Goal: Task Accomplishment & Management: Complete application form

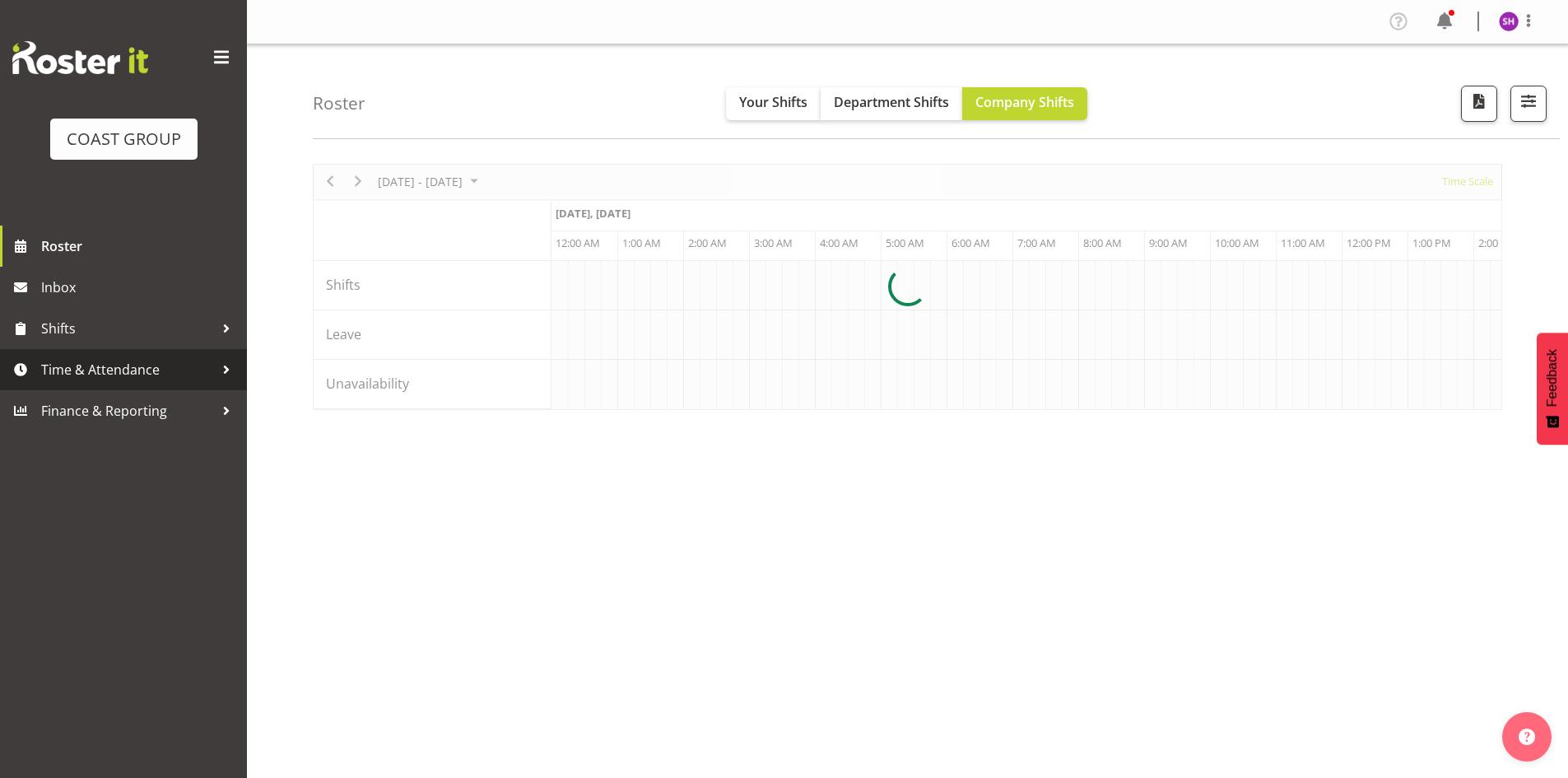
scroll to position [0, 1580]
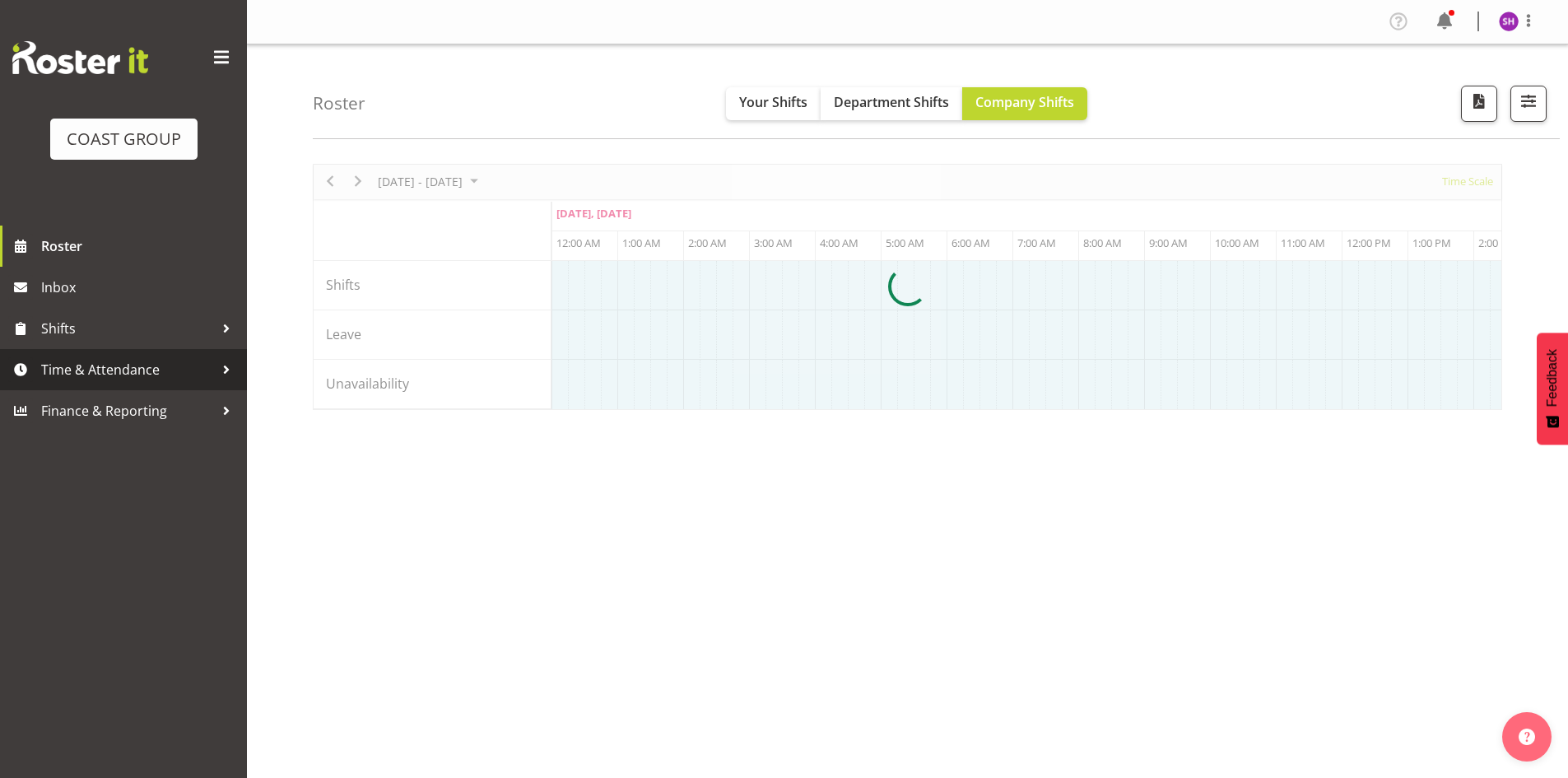
click at [220, 364] on div at bounding box center [227, 370] width 25 height 25
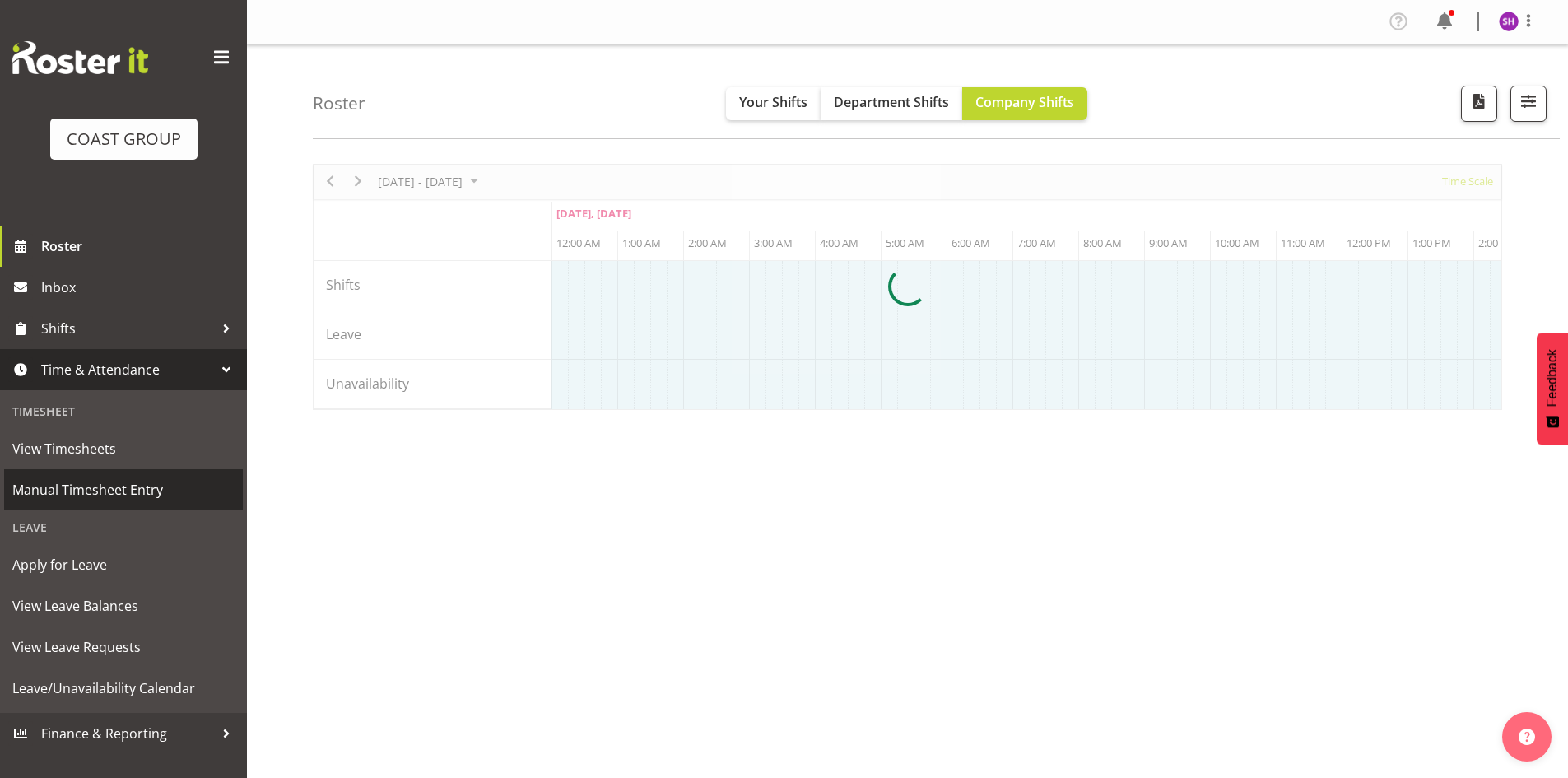
click at [90, 494] on span "Manual Timesheet Entry" at bounding box center [123, 490] width 222 height 25
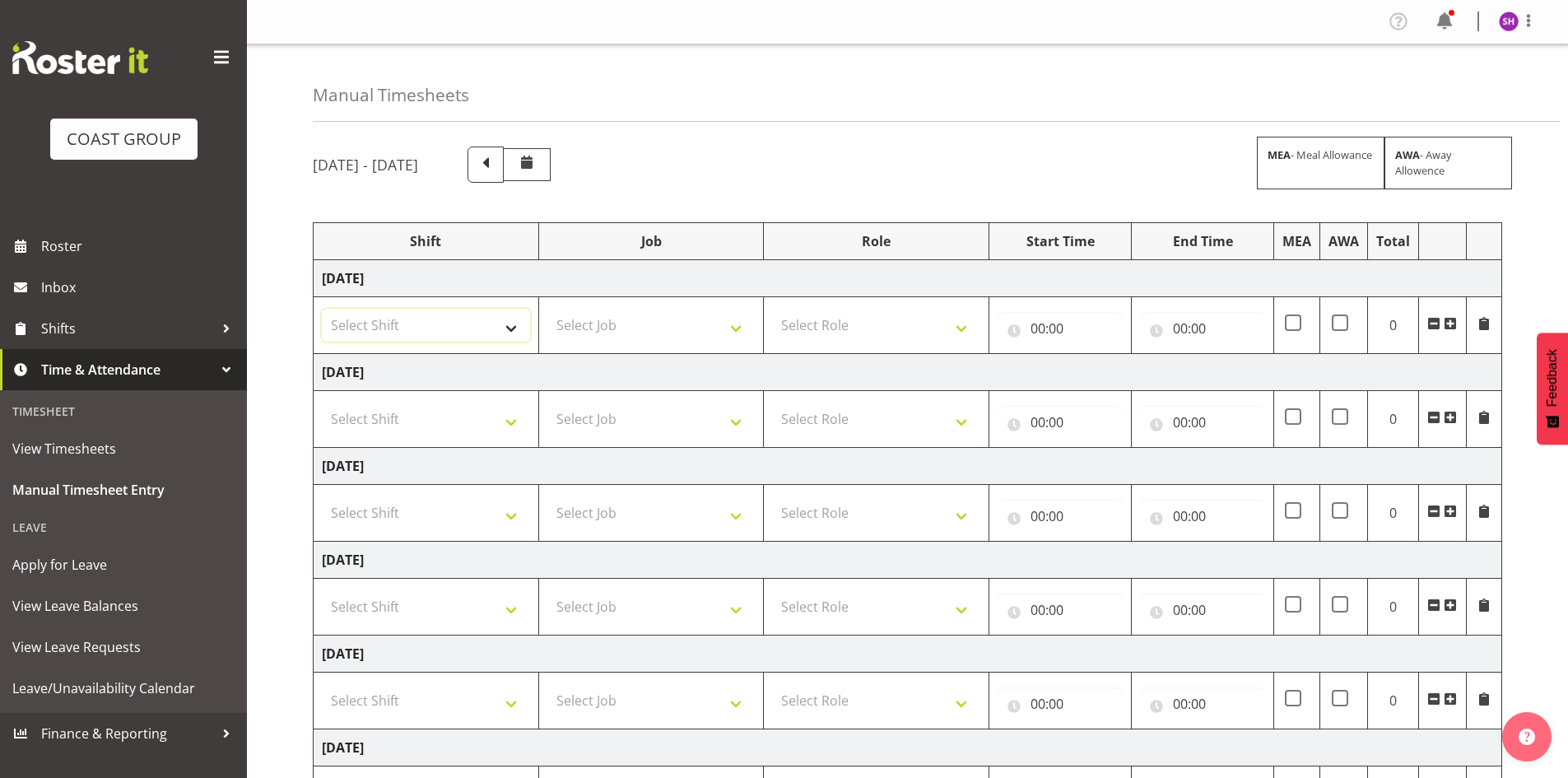
click at [508, 327] on select "Select Shift Carlton Hamilton Work" at bounding box center [425, 324] width 208 height 33
select select "47010"
click at [322, 308] on select "Select Shift Carlton Hamilton Work" at bounding box center [425, 324] width 208 height 33
drag, startPoint x: 498, startPoint y: 426, endPoint x: 486, endPoint y: 434, distance: 14.4
click at [498, 426] on select "Select Shift Carlton Hamilton Work" at bounding box center [425, 418] width 208 height 33
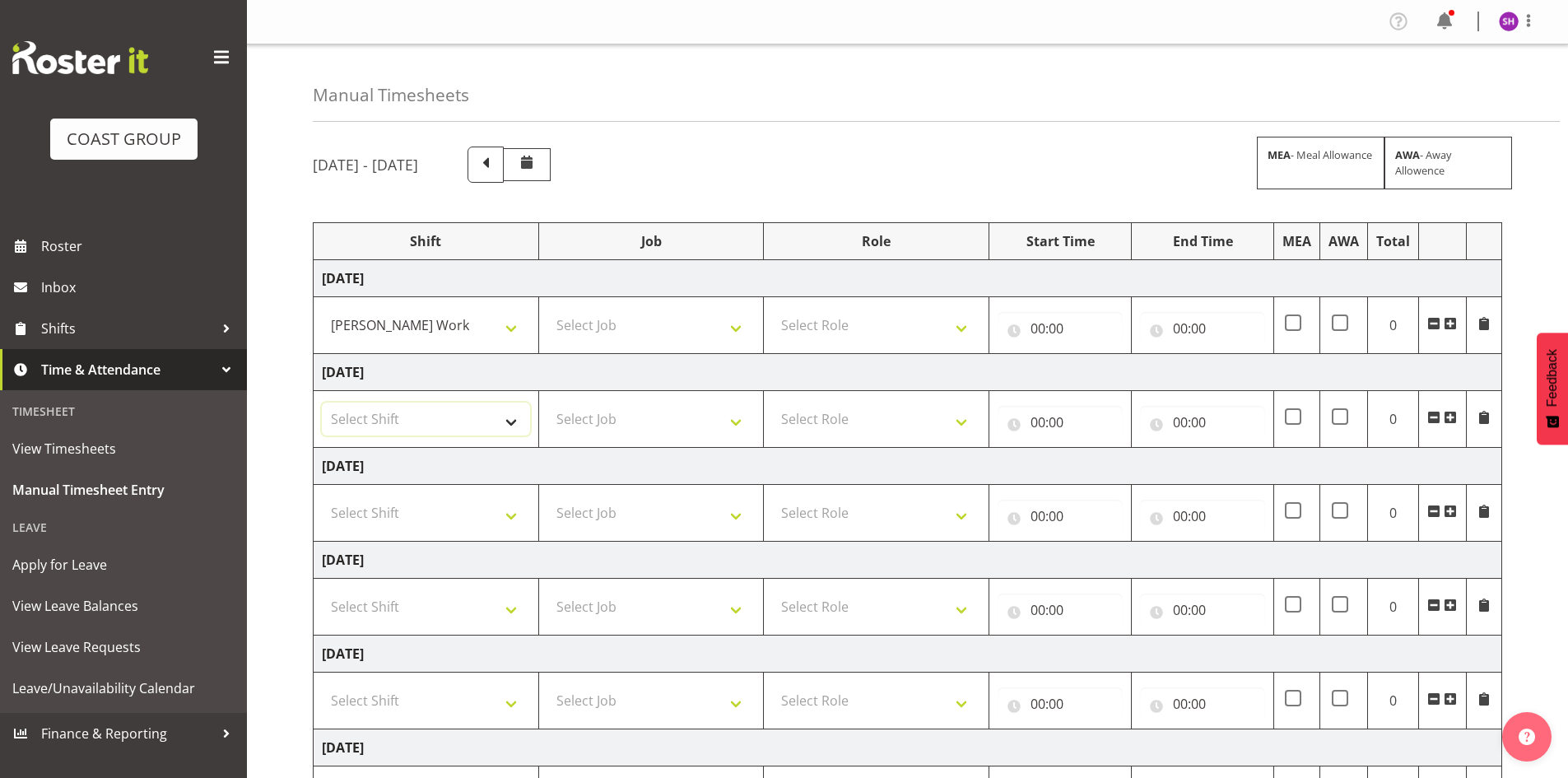
select select "47010"
click at [322, 402] on select "Select Shift Carlton Hamilton Work" at bounding box center [425, 418] width 208 height 33
drag, startPoint x: 509, startPoint y: 516, endPoint x: 497, endPoint y: 522, distance: 13.4
click at [509, 516] on select "Select Shift Carlton Hamilton Work" at bounding box center [425, 512] width 208 height 33
select select "47010"
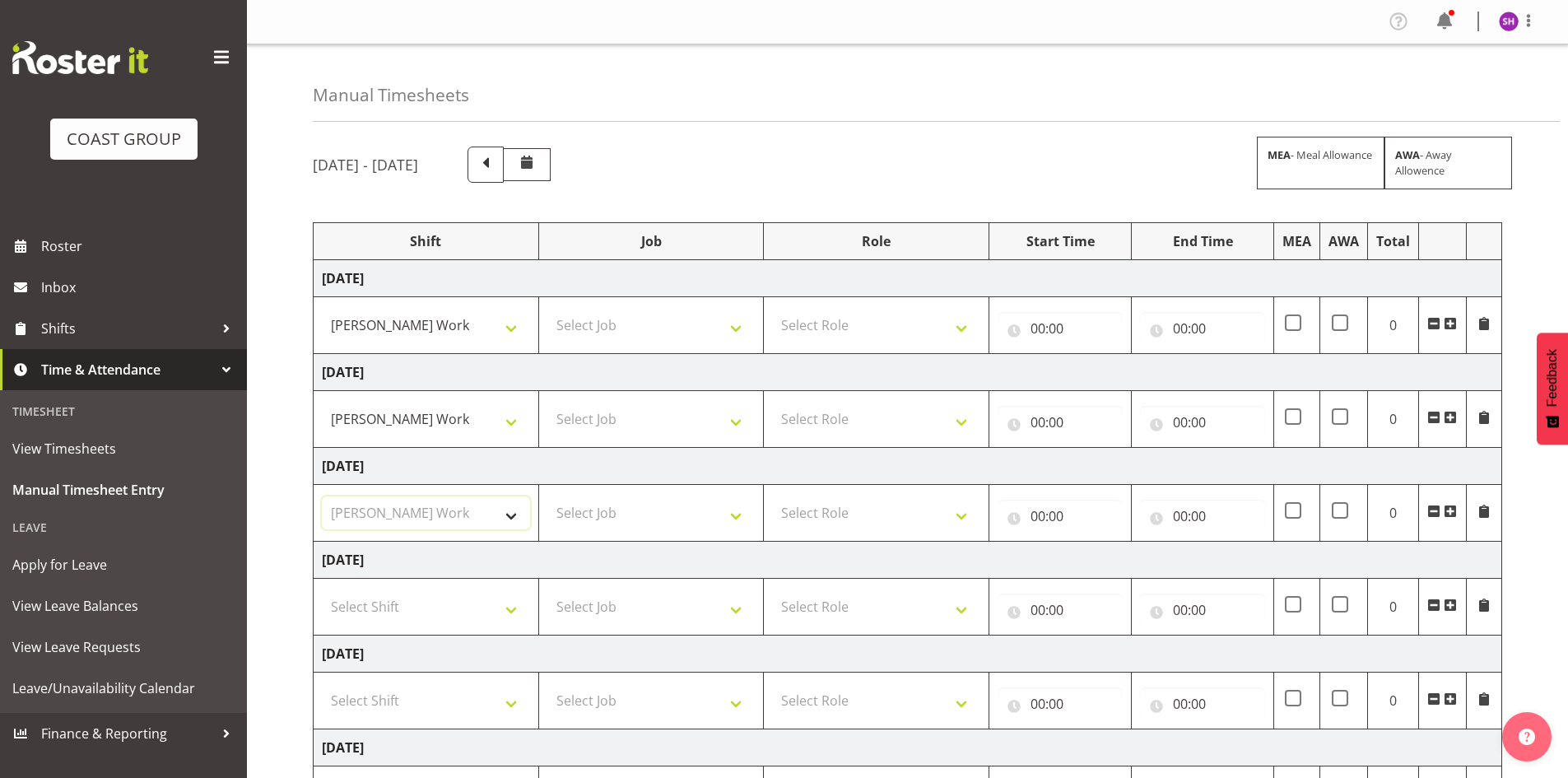
click at [322, 496] on select "Select Shift Carlton Hamilton Work" at bounding box center [425, 512] width 208 height 33
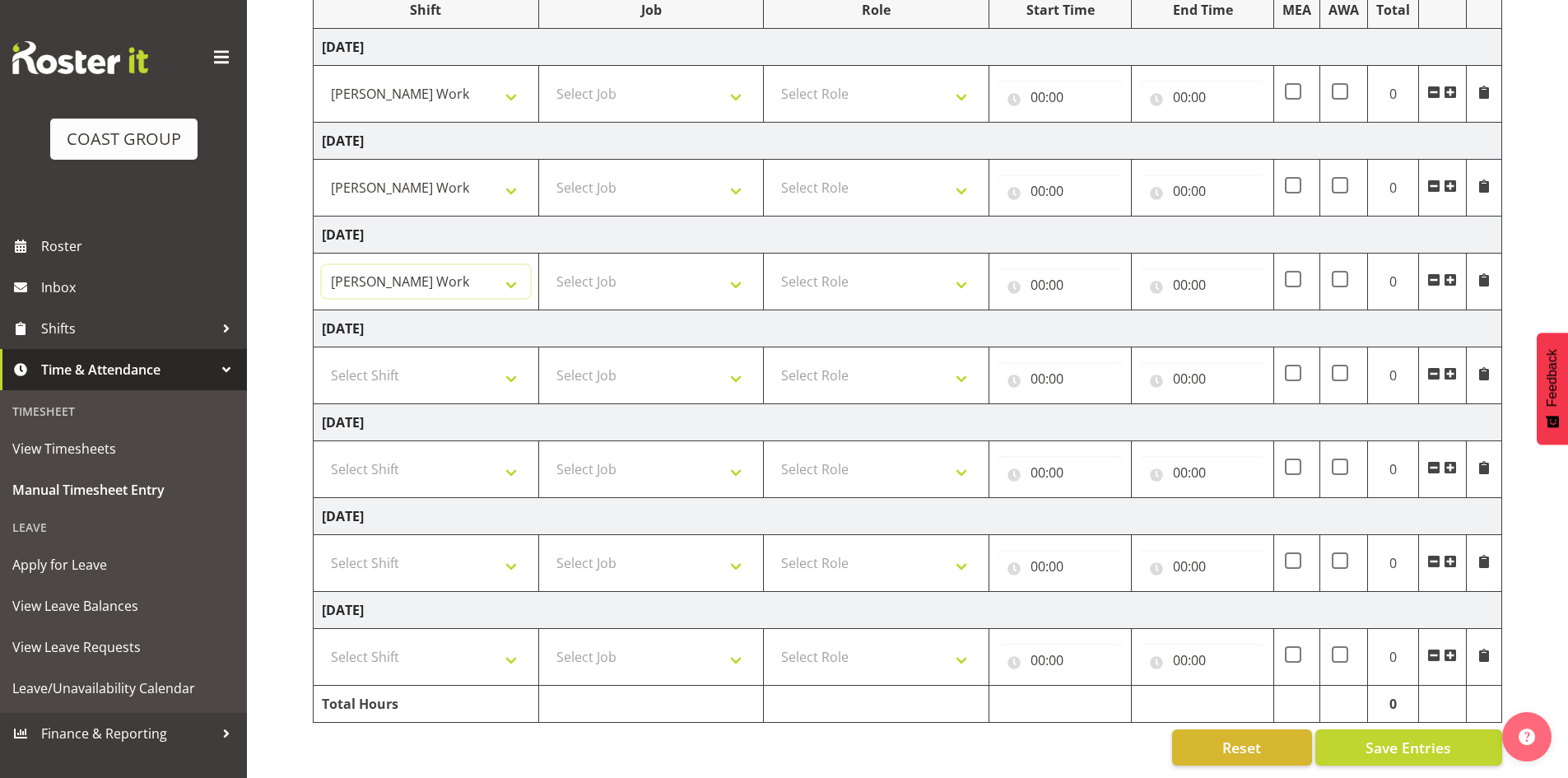
scroll to position [244, 0]
drag, startPoint x: 516, startPoint y: 547, endPoint x: 498, endPoint y: 549, distance: 18.1
click at [516, 547] on select "Select Shift Carlton Hamilton Work" at bounding box center [425, 563] width 208 height 33
select select "47010"
click at [322, 547] on select "Select Shift Carlton Hamilton Work" at bounding box center [425, 563] width 208 height 33
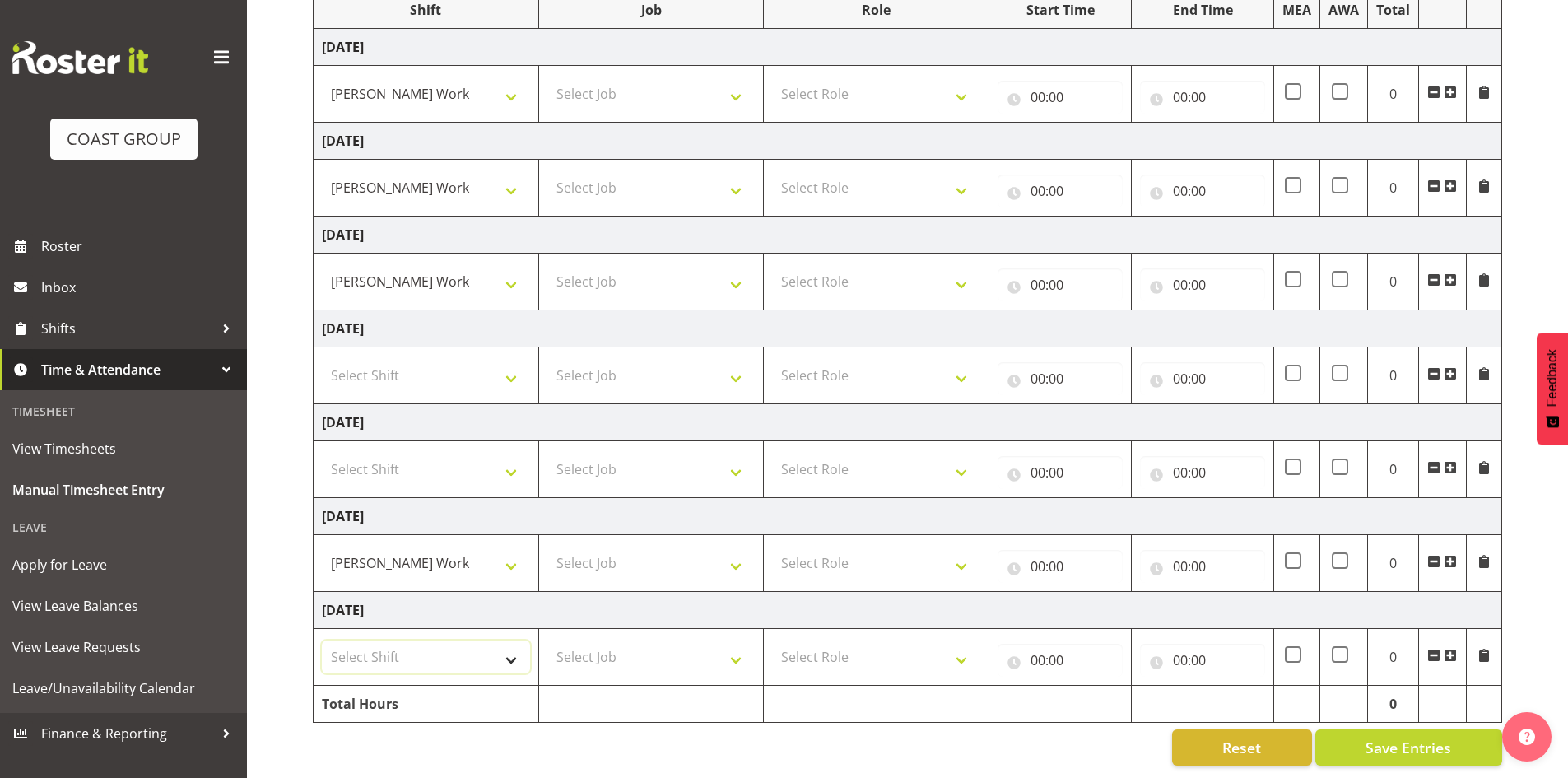
drag, startPoint x: 504, startPoint y: 650, endPoint x: 488, endPoint y: 659, distance: 18.4
click at [504, 650] on select "Select Shift Carlton Hamilton Work" at bounding box center [425, 657] width 208 height 33
select select "47010"
click at [322, 641] on select "Select Shift Carlton Hamilton Work" at bounding box center [425, 657] width 208 height 33
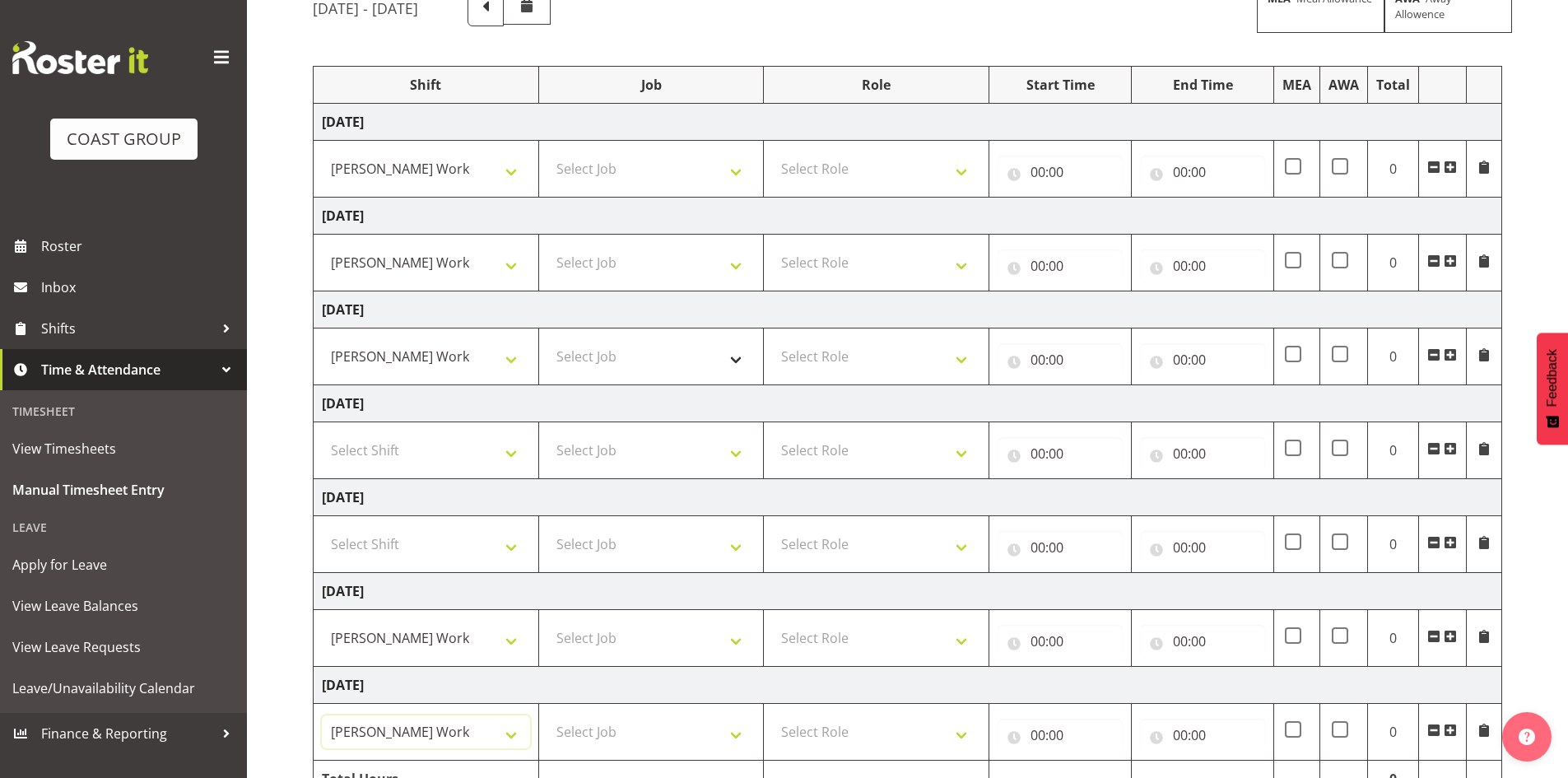
scroll to position [0, 0]
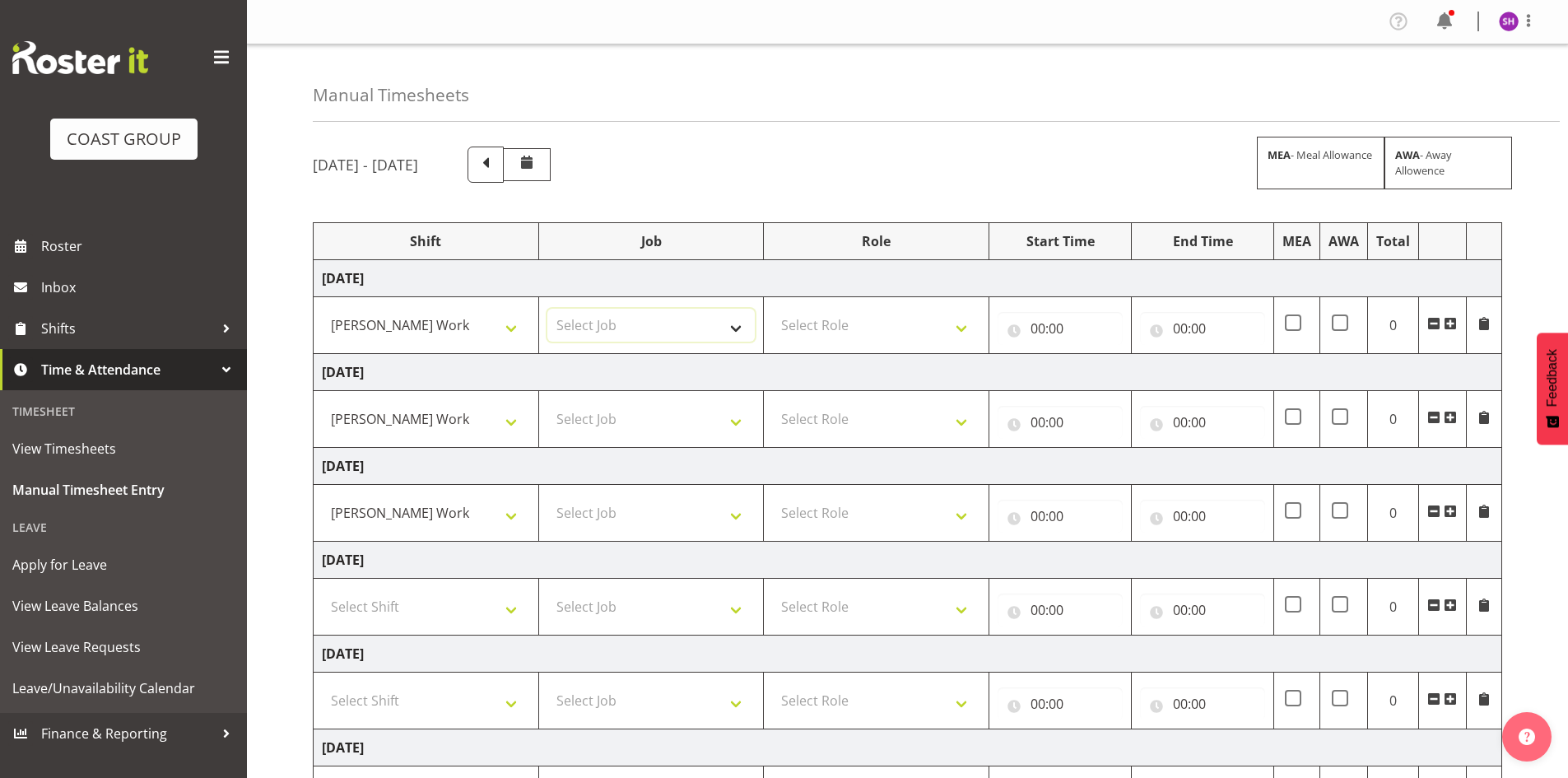
click at [728, 323] on select "Select Job 1 Carlton Events 1 Carlton Hamilton 1 Carlton Wellington 1 EHS WAREH…" at bounding box center [651, 324] width 208 height 33
select select "7031"
click at [547, 308] on select "Select Job 1 Carlton Events 1 Carlton Hamilton 1 Carlton Wellington 1 EHS WAREH…" at bounding box center [651, 324] width 208 height 33
click at [741, 429] on select "Select Job 1 Carlton Events 1 Carlton Hamilton 1 Carlton Wellington 1 EHS WAREH…" at bounding box center [651, 418] width 208 height 33
select select "7031"
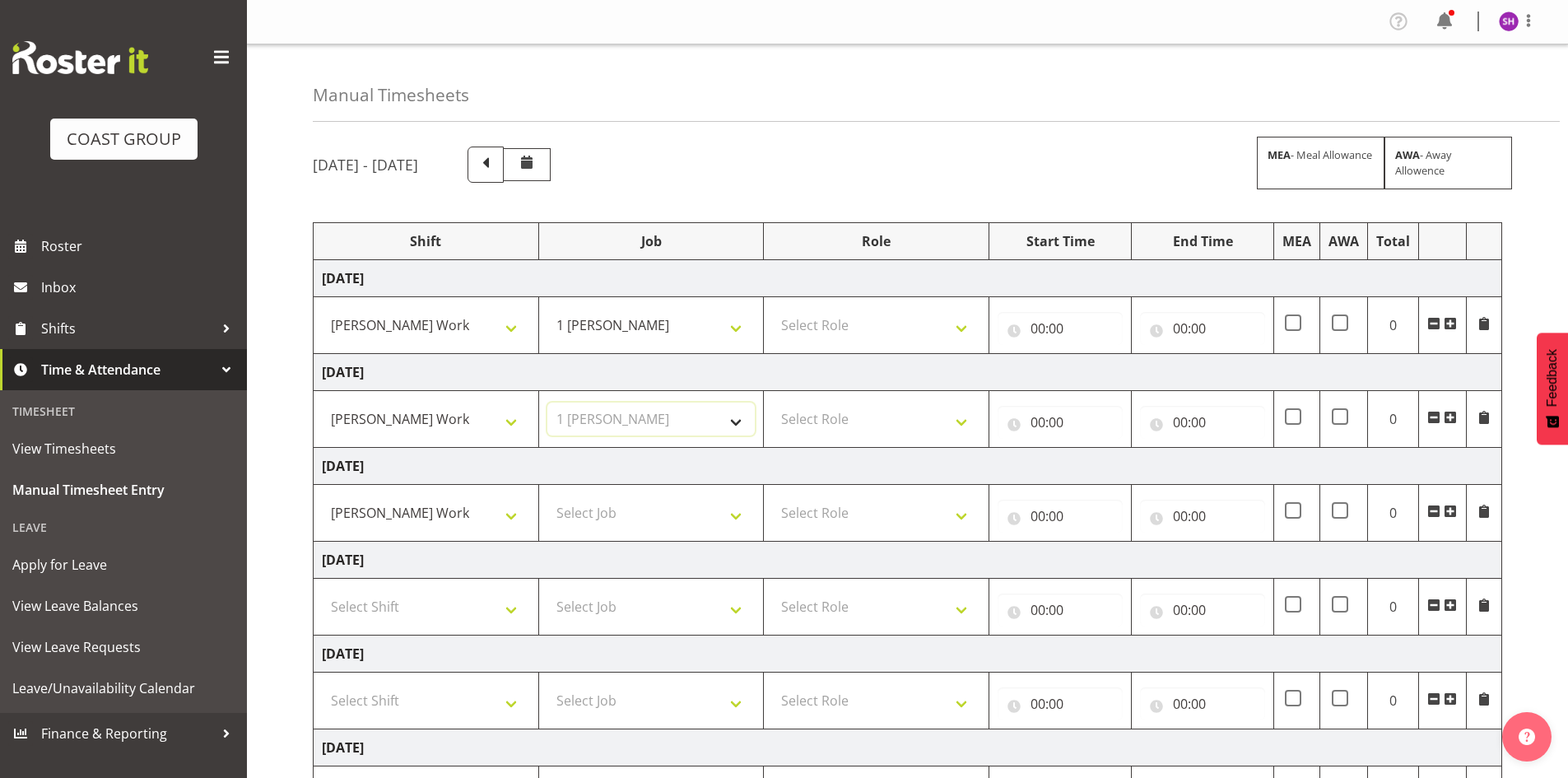
click at [547, 402] on select "Select Job 1 Carlton Events 1 Carlton Hamilton 1 Carlton Wellington 1 EHS WAREH…" at bounding box center [651, 418] width 208 height 33
click at [735, 523] on select "Select Job 1 Carlton Events 1 Carlton Hamilton 1 Carlton Wellington 1 EHS WAREH…" at bounding box center [651, 512] width 208 height 33
select select "7031"
click at [547, 496] on select "Select Job 1 Carlton Events 1 Carlton Hamilton 1 Carlton Wellington 1 EHS WAREH…" at bounding box center [651, 512] width 208 height 33
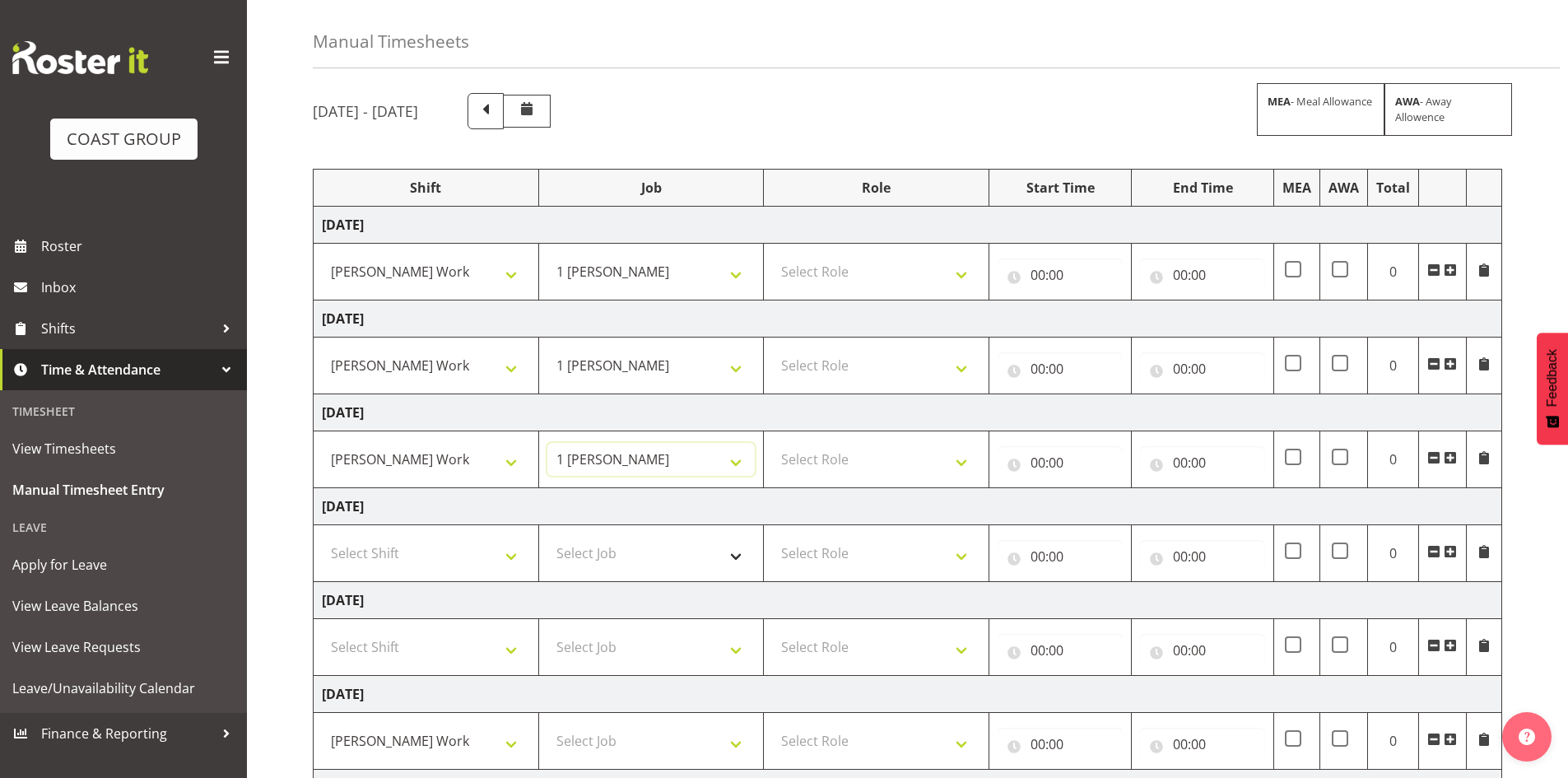
scroll to position [244, 0]
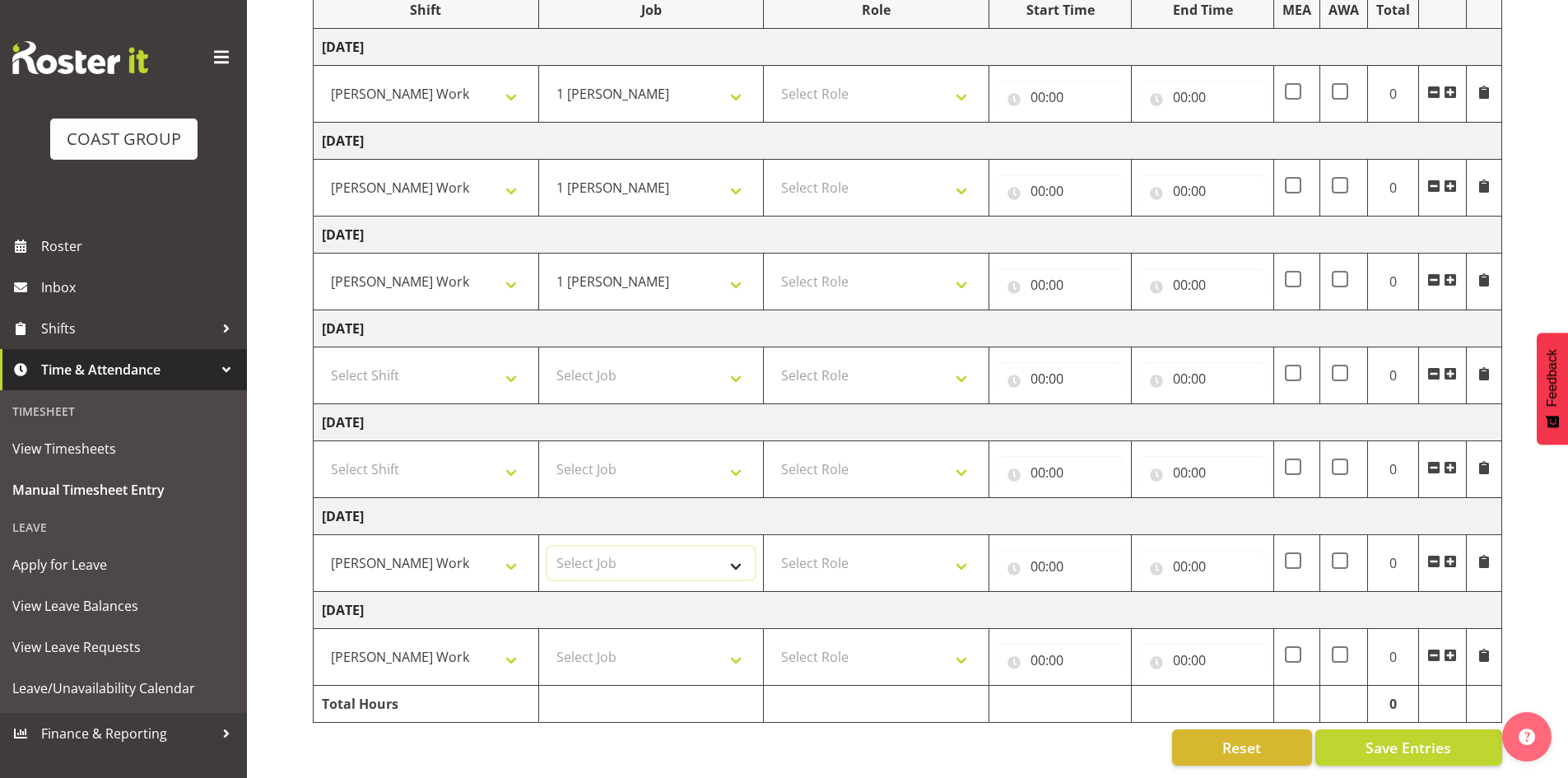
drag, startPoint x: 734, startPoint y: 564, endPoint x: 730, endPoint y: 556, distance: 8.9
click at [734, 564] on select "Select Job 1 Carlton Events 1 Carlton Hamilton 1 Carlton Wellington 1 EHS WAREH…" at bounding box center [651, 563] width 208 height 33
select select "7031"
click at [547, 547] on select "Select Job 1 Carlton Events 1 Carlton Hamilton 1 Carlton Wellington 1 EHS WAREH…" at bounding box center [651, 563] width 208 height 33
drag, startPoint x: 731, startPoint y: 643, endPoint x: 731, endPoint y: 632, distance: 11.0
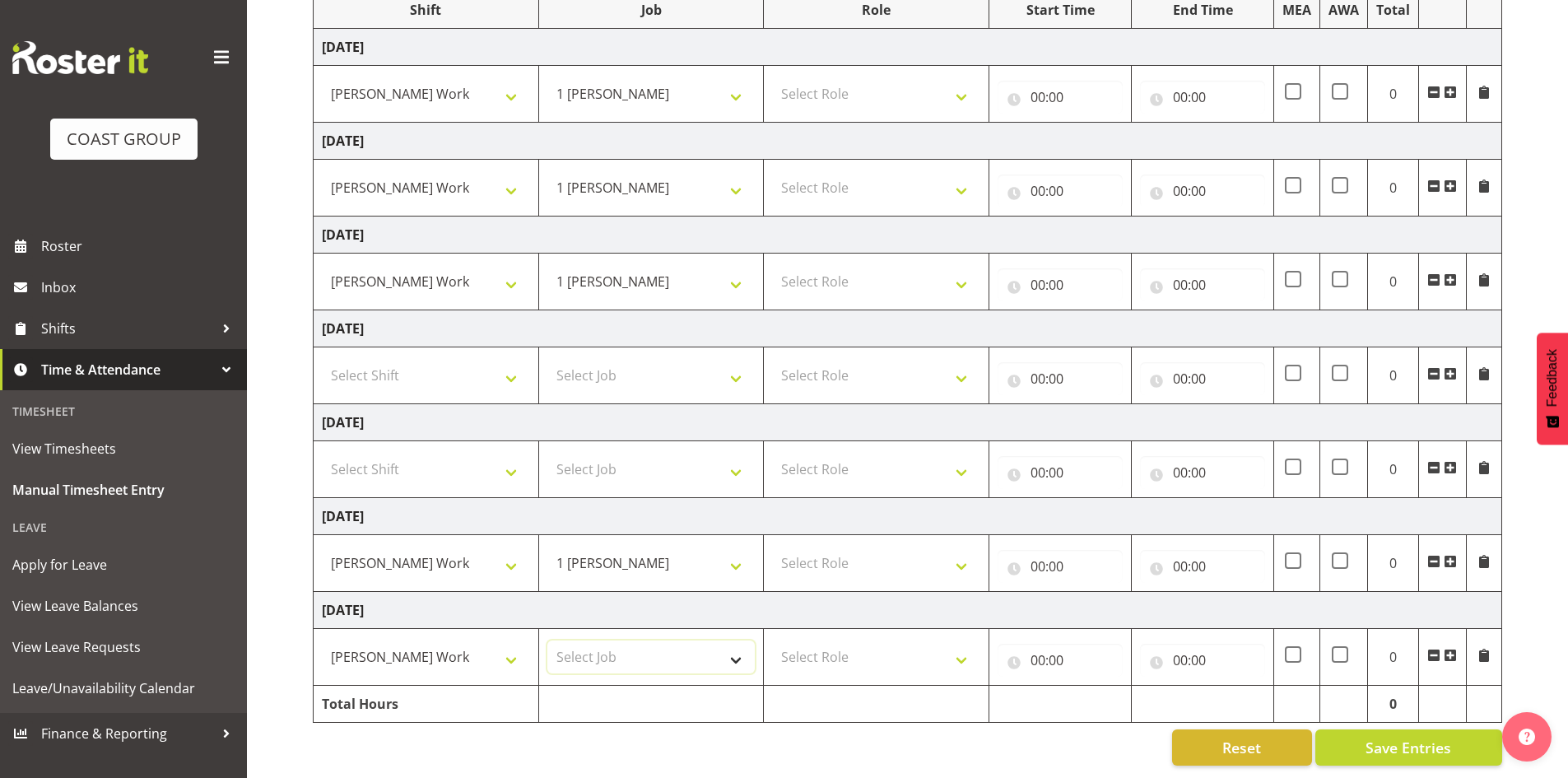
click at [731, 641] on select "Select Job 1 Carlton Events 1 Carlton Hamilton 1 Carlton Wellington 1 EHS WAREH…" at bounding box center [651, 657] width 208 height 33
select select "7031"
click at [547, 641] on select "Select Job 1 Carlton Events 1 Carlton Hamilton 1 Carlton Wellington 1 EHS WAREH…" at bounding box center [651, 657] width 208 height 33
click at [958, 84] on select "Select Role CARLTON HAMILTON" at bounding box center [876, 93] width 208 height 33
select select "1338"
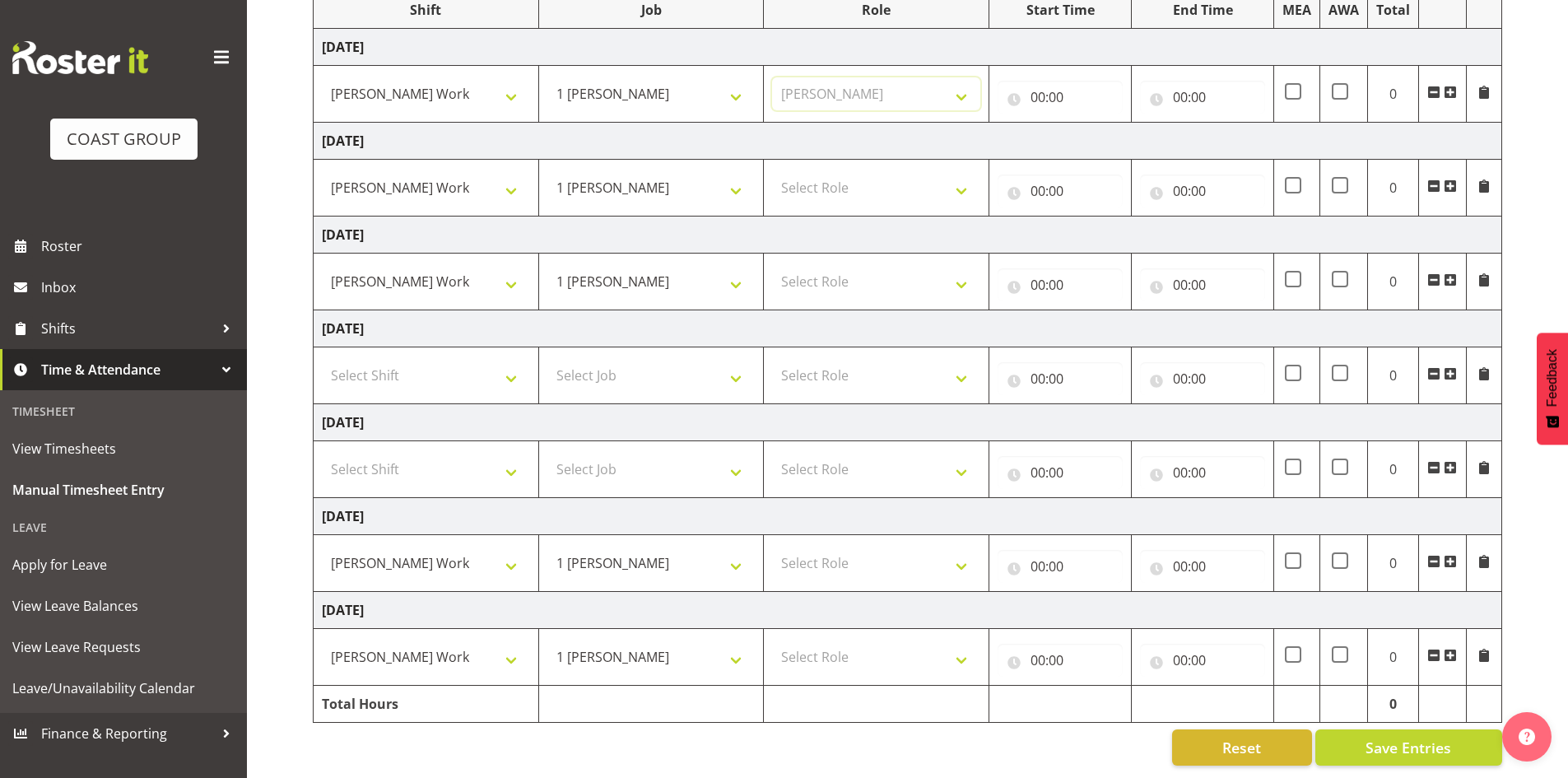
click at [772, 77] on select "Select Role CARLTON HAMILTON" at bounding box center [876, 93] width 208 height 33
click at [939, 181] on select "Select Role CARLTON HAMILTON" at bounding box center [876, 187] width 208 height 33
select select "1338"
click at [772, 171] on select "Select Role CARLTON HAMILTON" at bounding box center [876, 187] width 208 height 33
click at [963, 268] on select "Select Role CARLTON HAMILTON" at bounding box center [876, 281] width 208 height 33
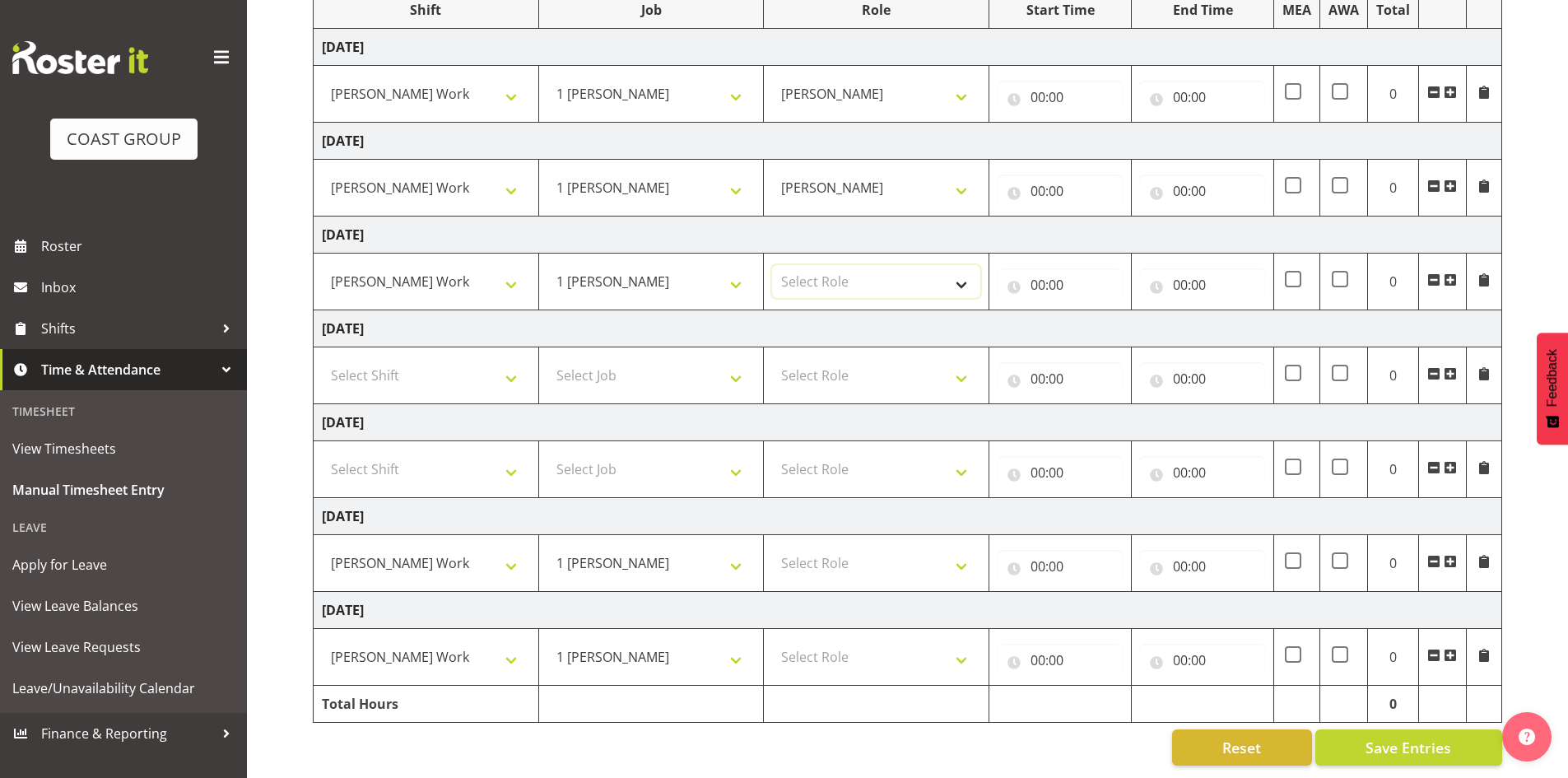
select select "1338"
click at [772, 265] on select "Select Role CARLTON HAMILTON" at bounding box center [876, 281] width 208 height 33
click at [968, 552] on select "Select Role CARLTON HAMILTON" at bounding box center [876, 563] width 208 height 33
select select "1338"
click at [772, 547] on select "Select Role CARLTON HAMILTON" at bounding box center [876, 563] width 208 height 33
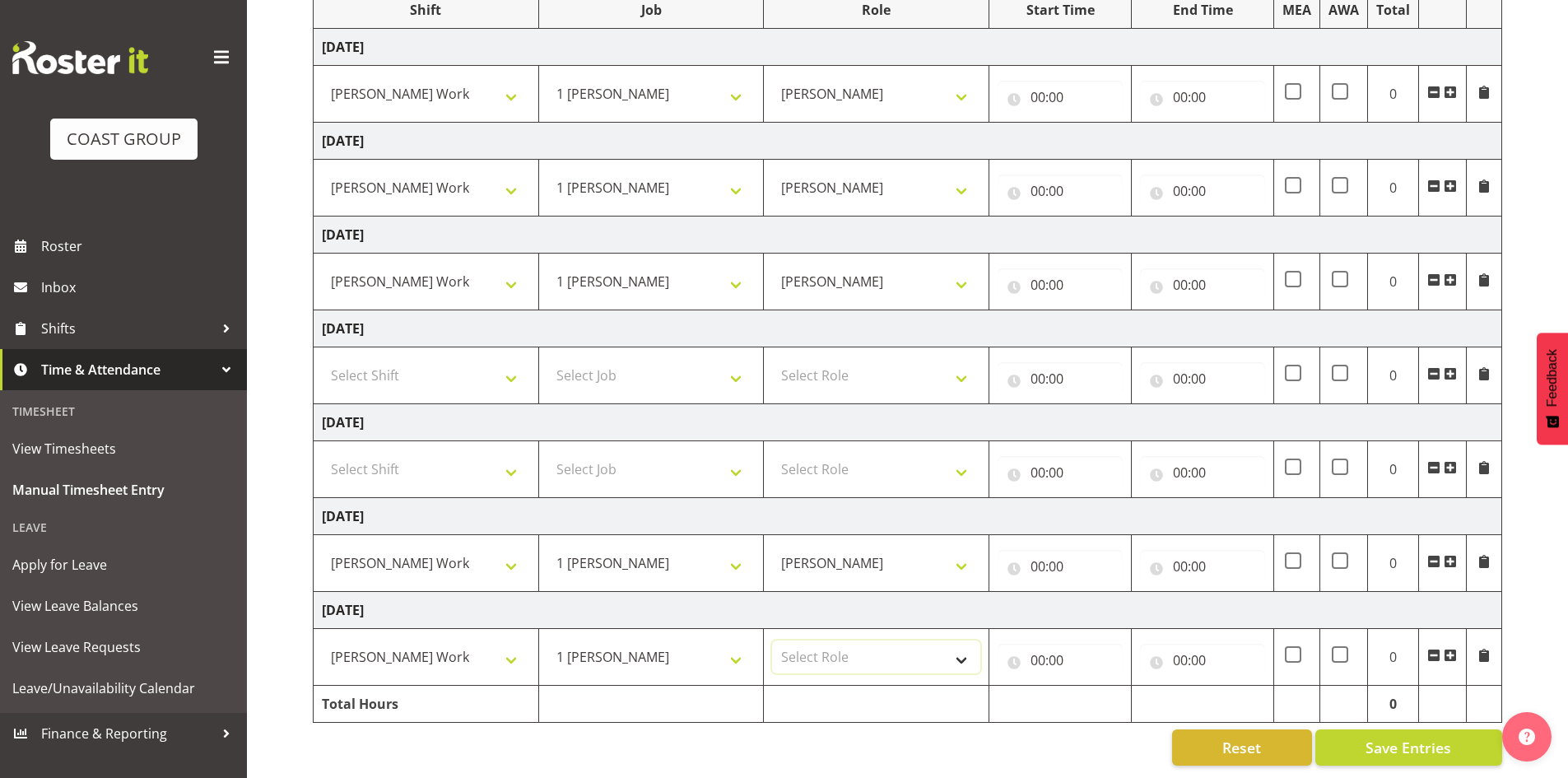
drag, startPoint x: 968, startPoint y: 650, endPoint x: 951, endPoint y: 651, distance: 17.0
click at [968, 650] on select "Select Role CARLTON HAMILTON" at bounding box center [876, 657] width 208 height 33
select select "1338"
click at [772, 641] on select "Select Role CARLTON HAMILTON" at bounding box center [876, 657] width 208 height 33
click at [1045, 83] on input "00:00" at bounding box center [1060, 97] width 125 height 33
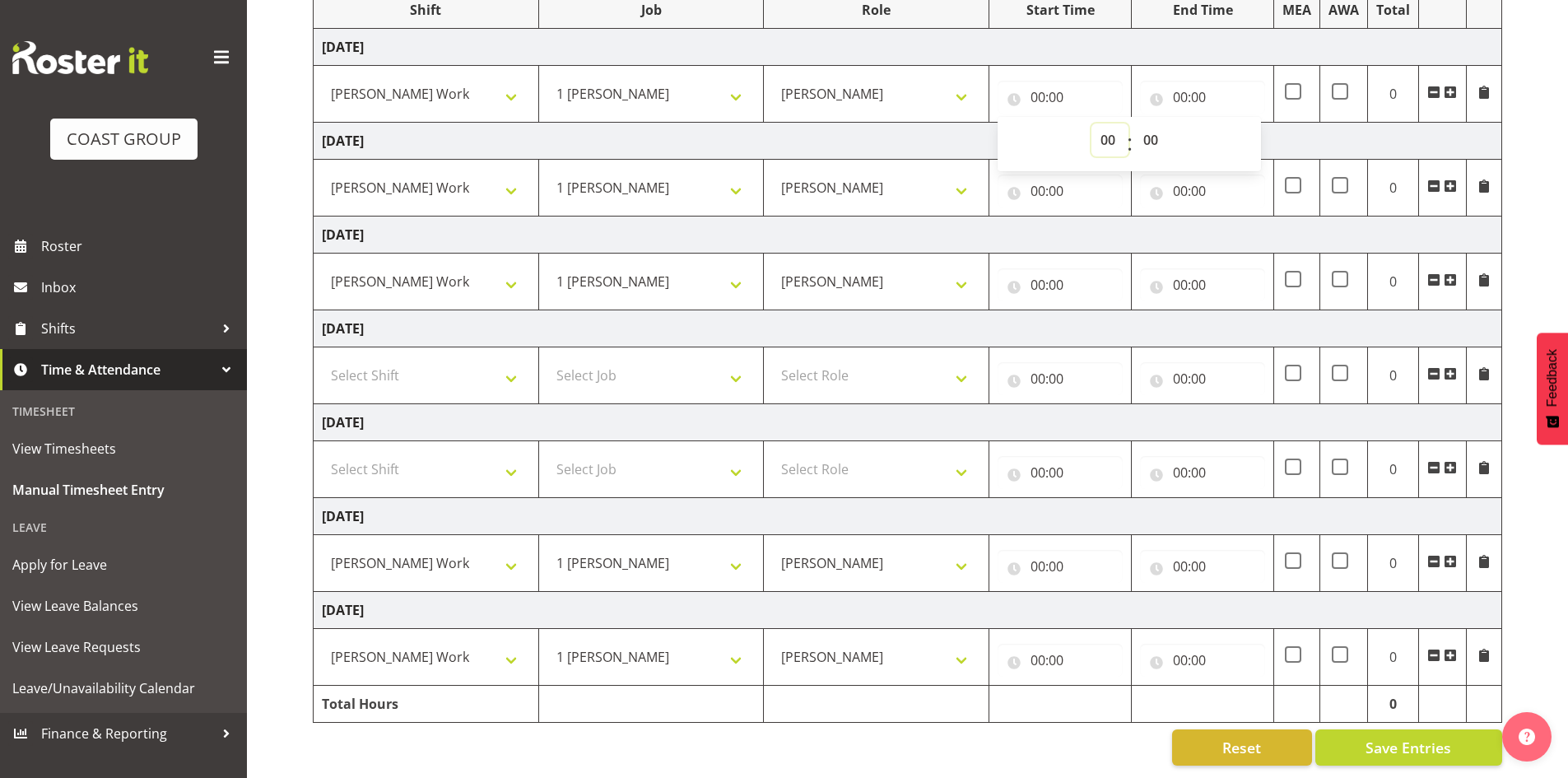
click at [1105, 123] on select "00 01 02 03 04 05 06 07 08 09 10 11 12 13 14 15 16 17 18 19 20 21 22 23" at bounding box center [1110, 139] width 37 height 33
select select "8"
type input "08:00"
click at [1153, 135] on select "00 01 02 03 04 05 06 07 08 09 10 11 12 13 14 15 16 17 18 19 20 21 22 23 24 25 2…" at bounding box center [1153, 139] width 37 height 33
select select "30"
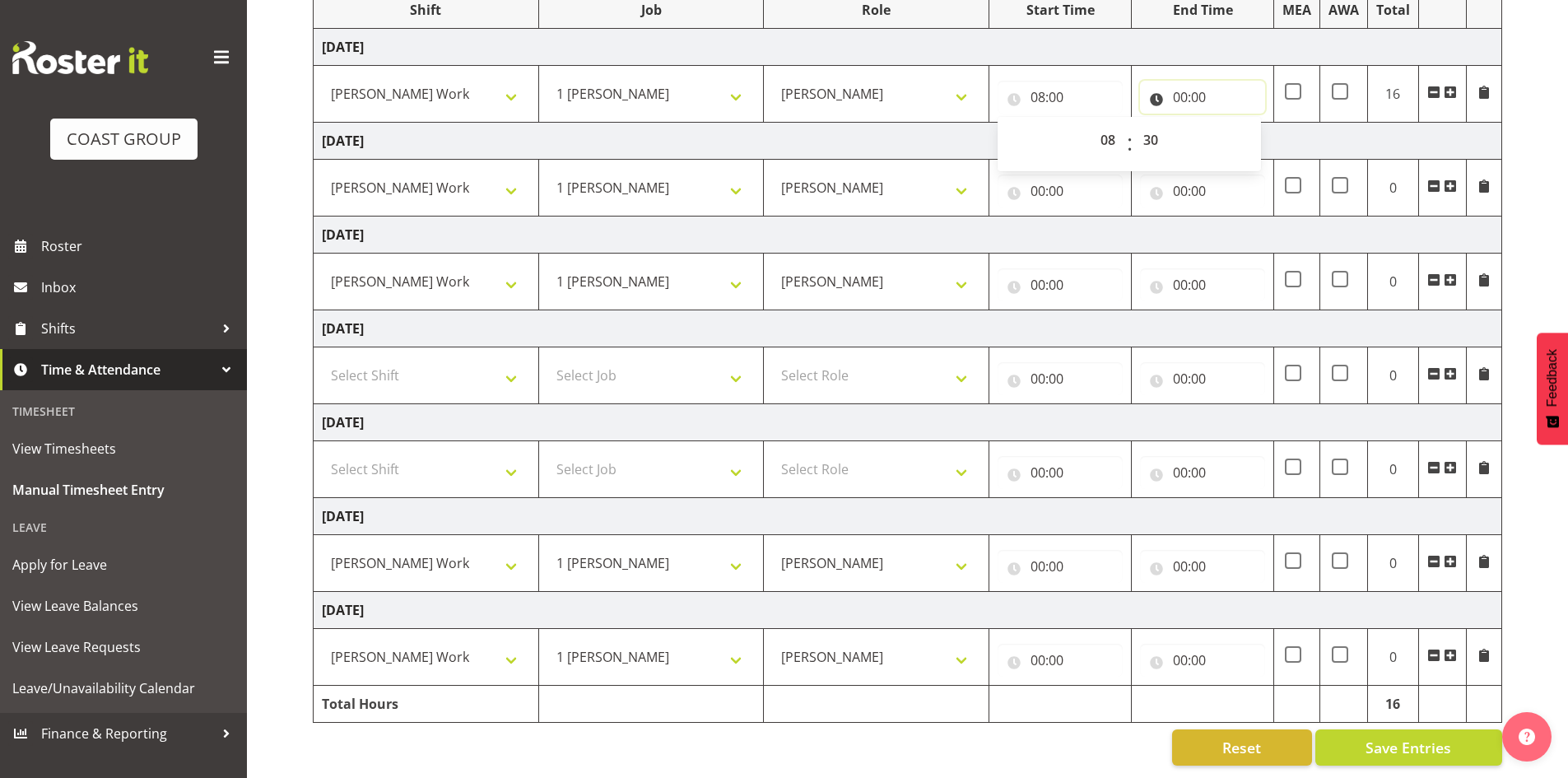
type input "08:30"
drag, startPoint x: 1191, startPoint y: 89, endPoint x: 1210, endPoint y: 118, distance: 34.7
click at [1191, 89] on input "00:00" at bounding box center [1202, 97] width 125 height 33
click at [1246, 128] on select "00 01 02 03 04 05 06 07 08 09 10 11 12 13 14 15 16 17 18 19 20 21 22 23" at bounding box center [1253, 139] width 37 height 33
select select "16"
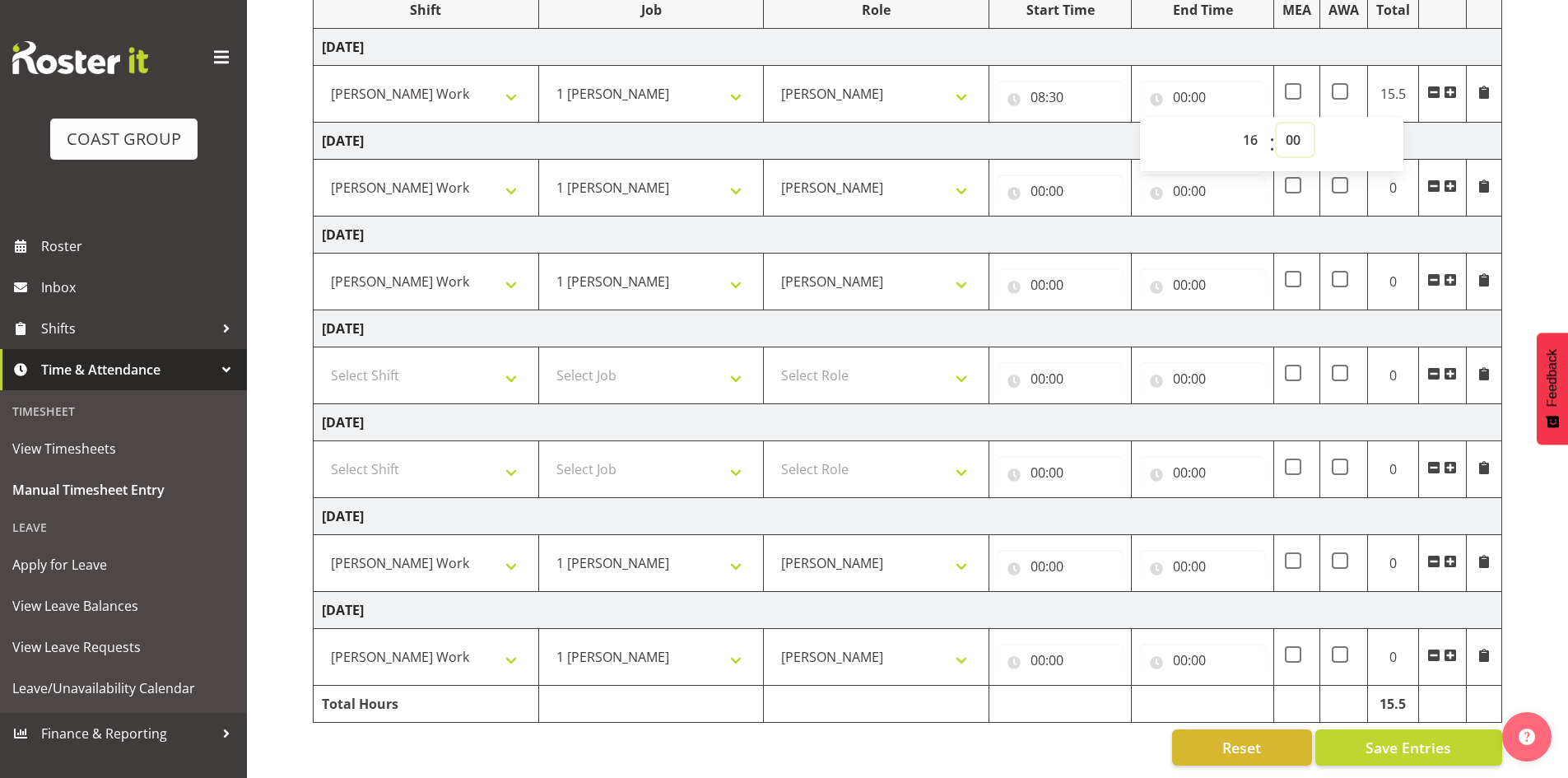
type input "16:00"
click at [1296, 127] on select "00 01 02 03 04 05 06 07 08 09 10 11 12 13 14 15 16 17 18 19 20 21 22 23 24 25 2…" at bounding box center [1295, 139] width 37 height 33
select select "30"
type input "16:30"
click at [1056, 180] on input "00:00" at bounding box center [1060, 191] width 125 height 33
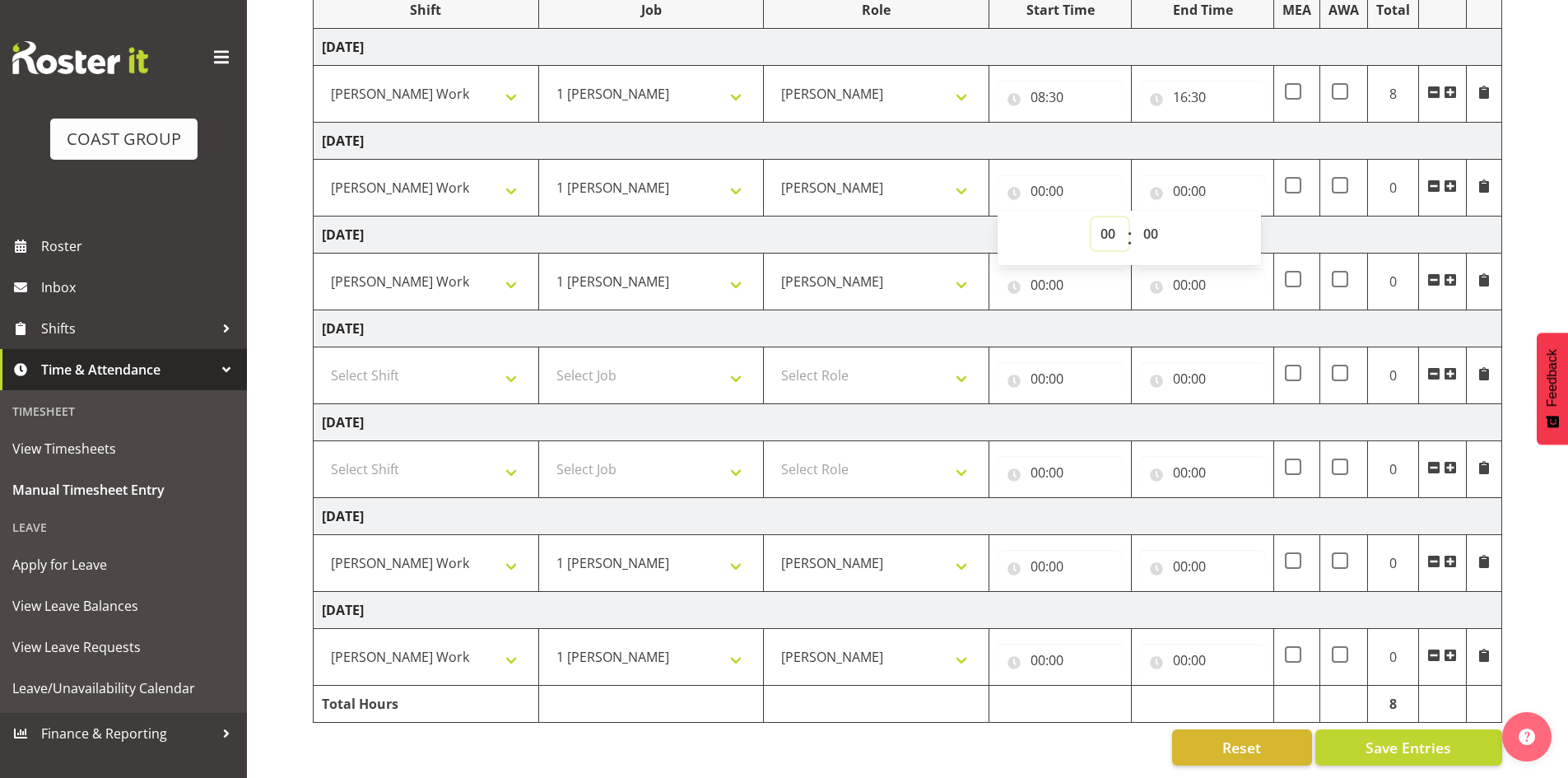
click at [1107, 229] on select "00 01 02 03 04 05 06 07 08 09 10 11 12 13 14 15 16 17 18 19 20 21 22 23" at bounding box center [1110, 233] width 37 height 33
select select "8"
type input "08:00"
click at [1154, 217] on select "00 01 02 03 04 05 06 07 08 09 10 11 12 13 14 15 16 17 18 19 20 21 22 23 24 25 2…" at bounding box center [1153, 233] width 37 height 33
select select "30"
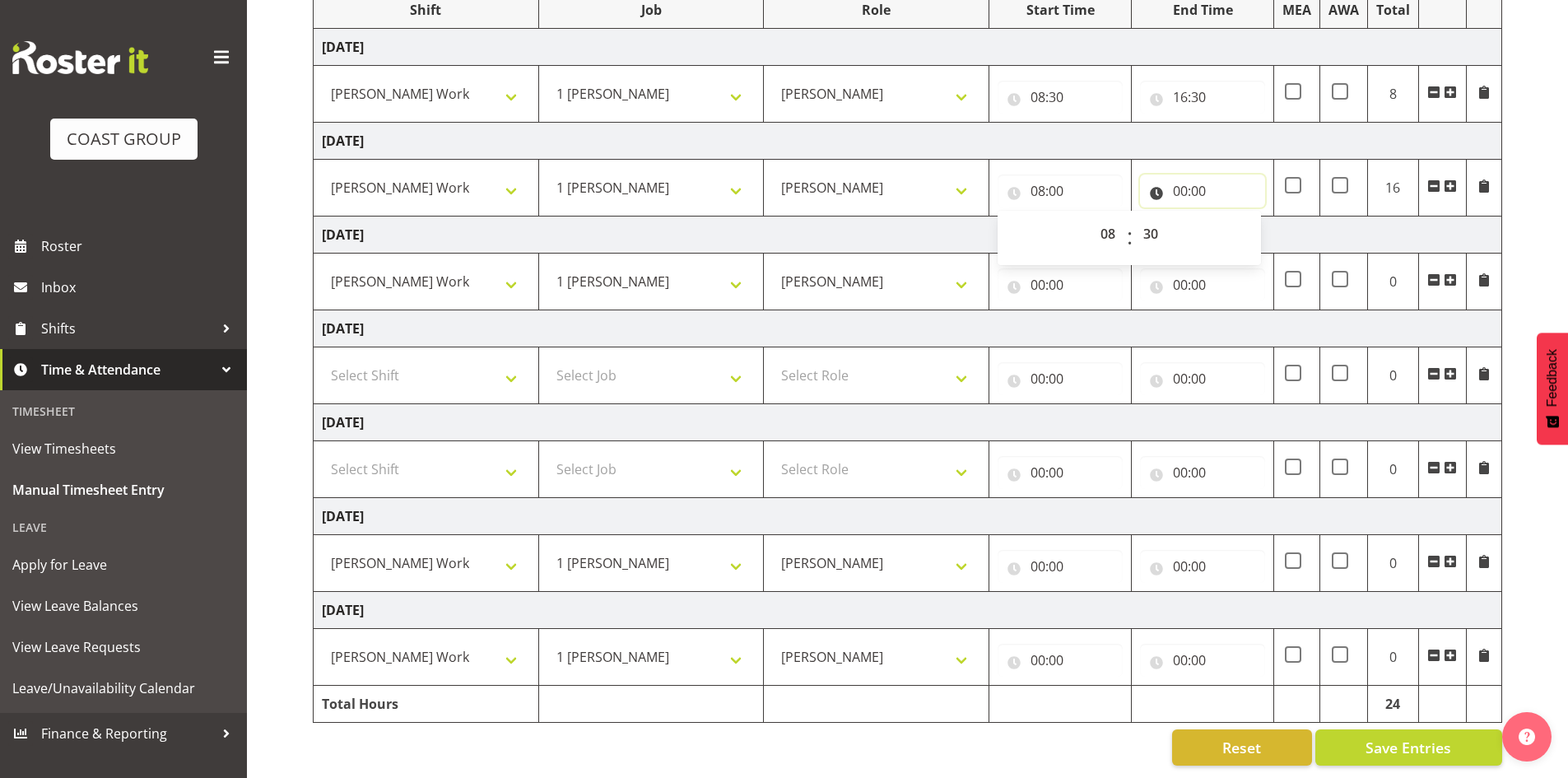
type input "08:30"
click at [1199, 175] on input "00:00" at bounding box center [1202, 191] width 125 height 33
drag, startPoint x: 1250, startPoint y: 221, endPoint x: 1239, endPoint y: 224, distance: 11.4
click at [1239, 224] on select "00 01 02 03 04 05 06 07 08 09 10 11 12 13 14 15 16 17 18 19 20 21 22 23" at bounding box center [1253, 233] width 37 height 33
select select "16"
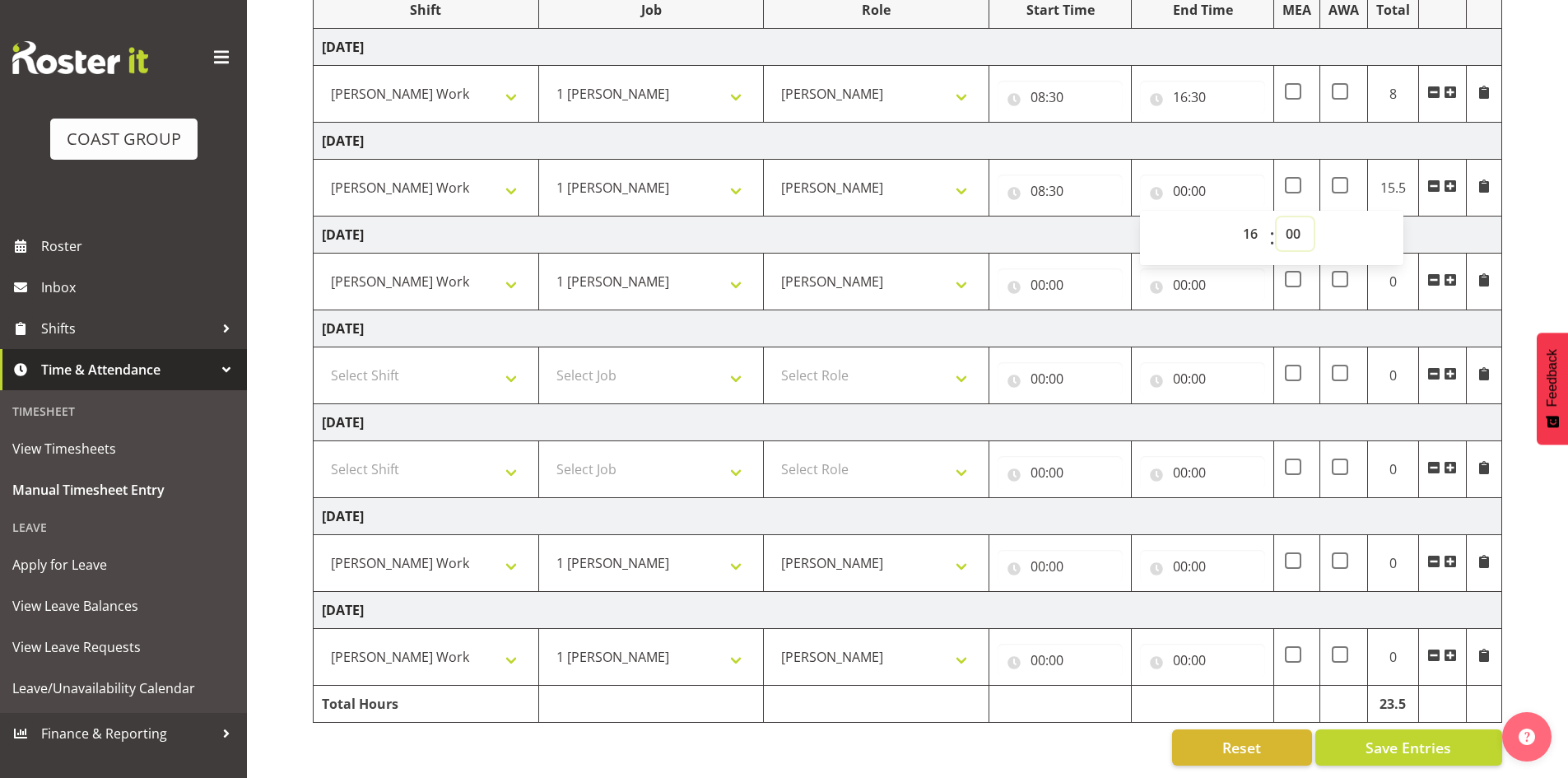
type input "16:00"
click at [1299, 222] on select "00 01 02 03 04 05 06 07 08 09 10 11 12 13 14 15 16 17 18 19 20 21 22 23 24 25 2…" at bounding box center [1295, 233] width 37 height 33
select select "30"
type input "16:30"
click at [1052, 273] on input "00:00" at bounding box center [1060, 284] width 125 height 33
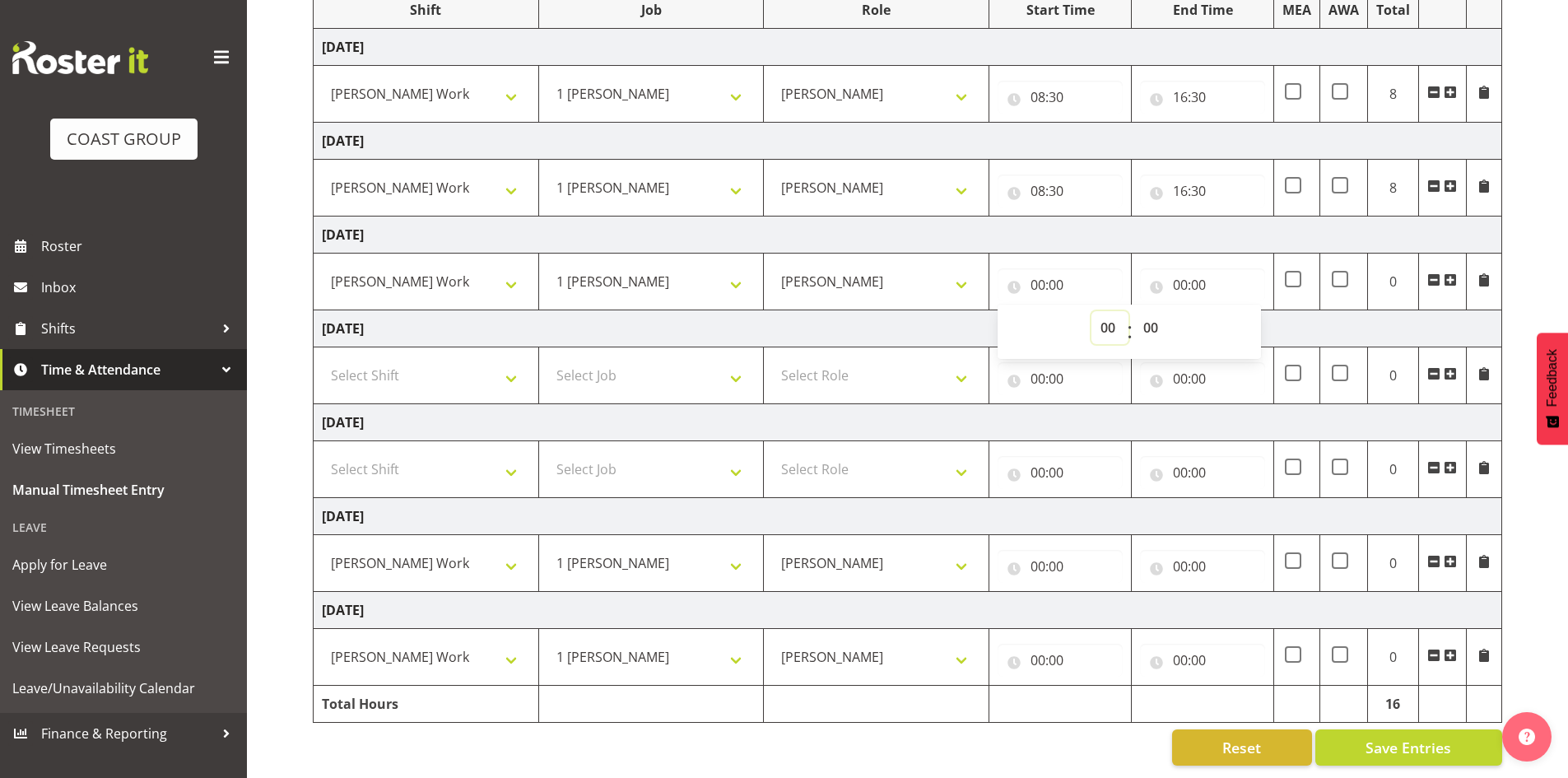
click at [1099, 312] on select "00 01 02 03 04 05 06 07 08 09 10 11 12 13 14 15 16 17 18 19 20 21 22 23" at bounding box center [1110, 327] width 37 height 33
select select "8"
type input "08:00"
click at [1163, 313] on select "00 01 02 03 04 05 06 07 08 09 10 11 12 13 14 15 16 17 18 19 20 21 22 23 24 25 2…" at bounding box center [1153, 327] width 37 height 33
select select "30"
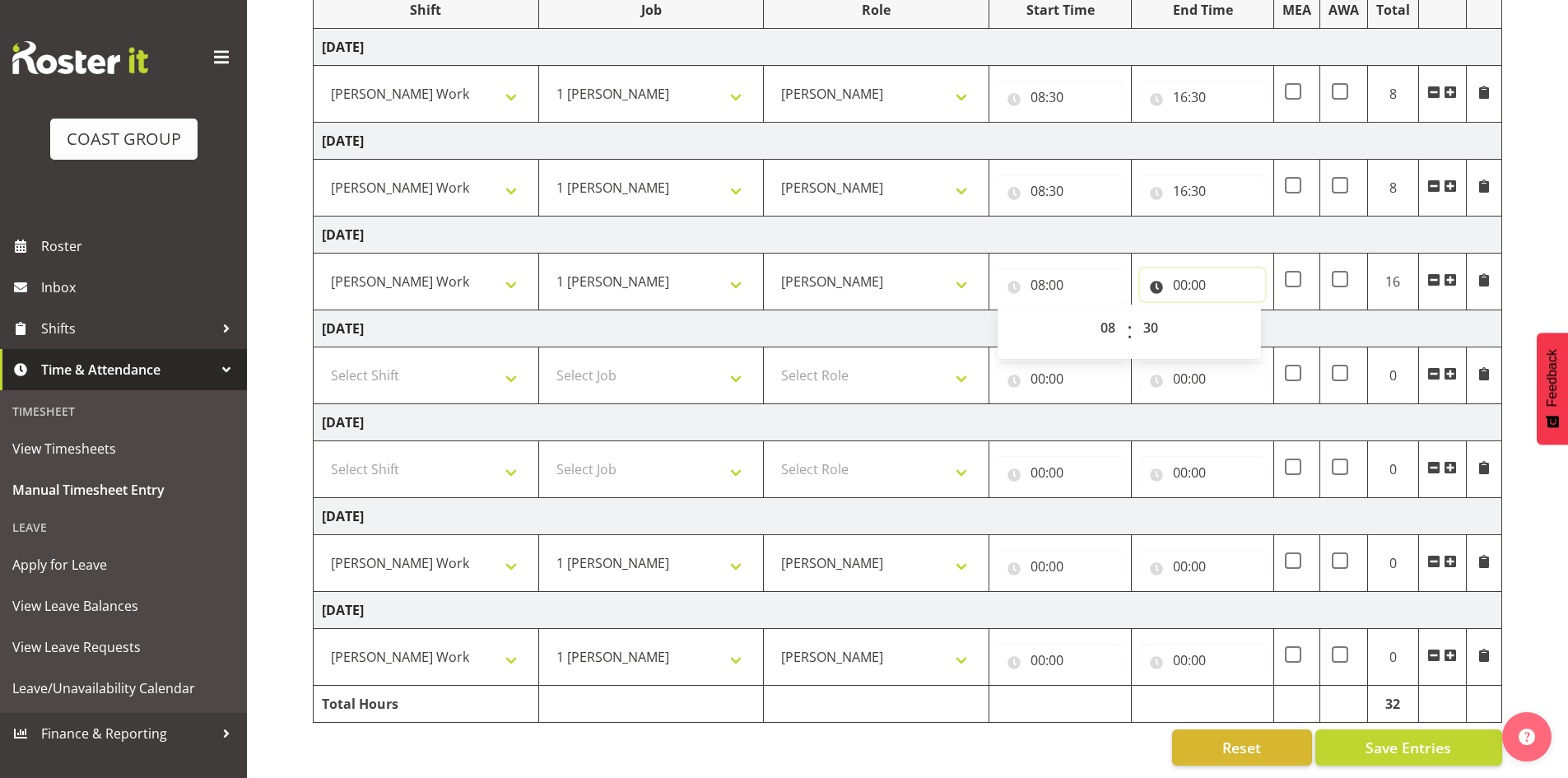
type input "08:30"
drag, startPoint x: 1195, startPoint y: 266, endPoint x: 1197, endPoint y: 276, distance: 10.2
click at [1195, 270] on input "00:00" at bounding box center [1202, 284] width 125 height 33
click at [1240, 314] on select "00 01 02 03 04 05 06 07 08 09 10 11 12 13 14 15 16 17 18 19 20 21 22 23" at bounding box center [1253, 327] width 37 height 33
select select "16"
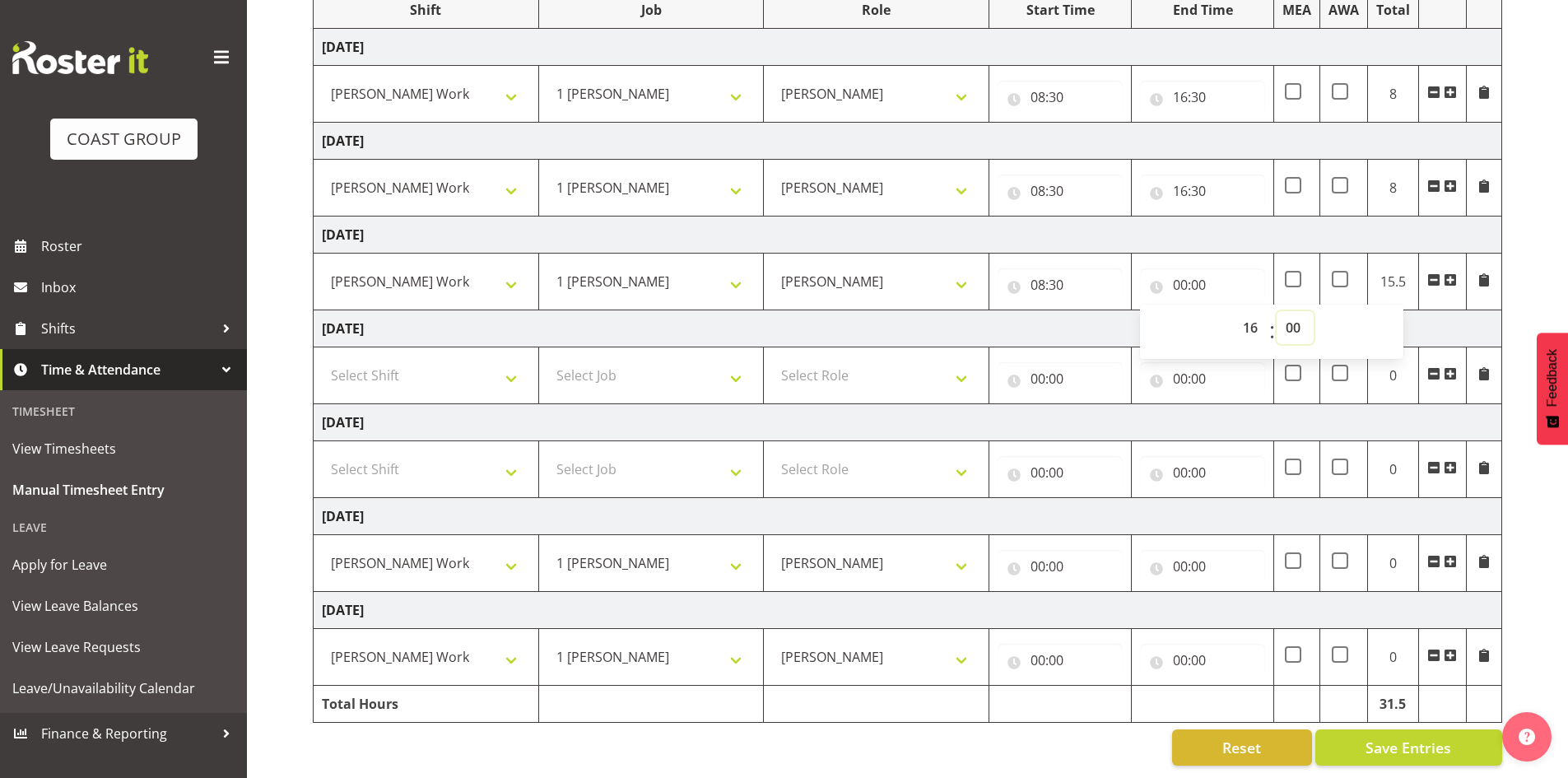
type input "16:00"
click at [1294, 321] on select "00 01 02 03 04 05 06 07 08 09 10 11 12 13 14 15 16 17 18 19 20 21 22 23 24 25 2…" at bounding box center [1295, 327] width 37 height 33
select select "30"
type input "16:30"
click at [1041, 556] on input "00:00" at bounding box center [1060, 566] width 125 height 33
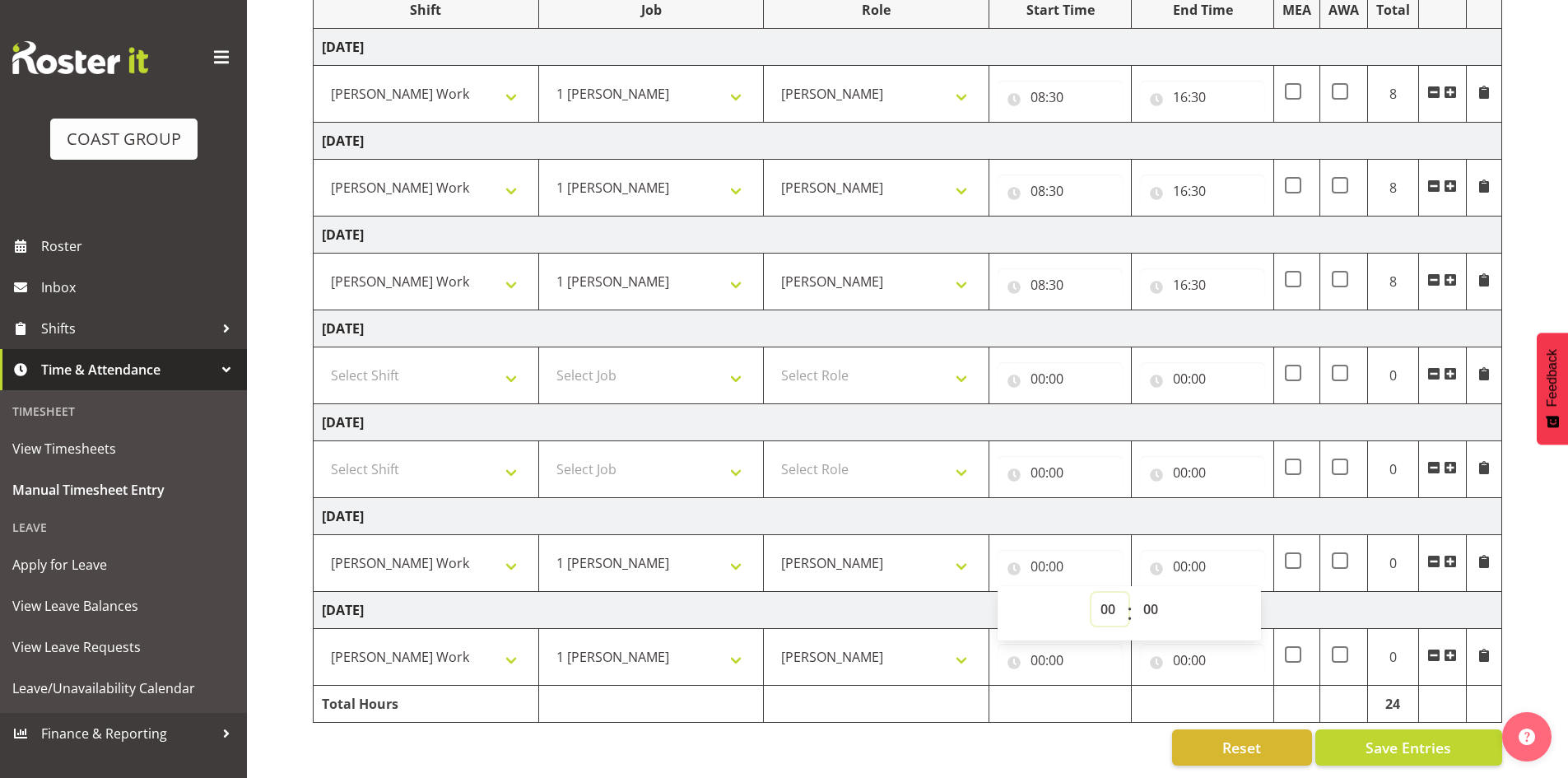
click at [1102, 599] on select "00 01 02 03 04 05 06 07 08 09 10 11 12 13 14 15 16 17 18 19 20 21 22 23" at bounding box center [1110, 609] width 37 height 33
select select "8"
type input "08:00"
click at [1151, 599] on select "00 01 02 03 04 05 06 07 08 09 10 11 12 13 14 15 16 17 18 19 20 21 22 23 24 25 2…" at bounding box center [1153, 609] width 37 height 33
select select "30"
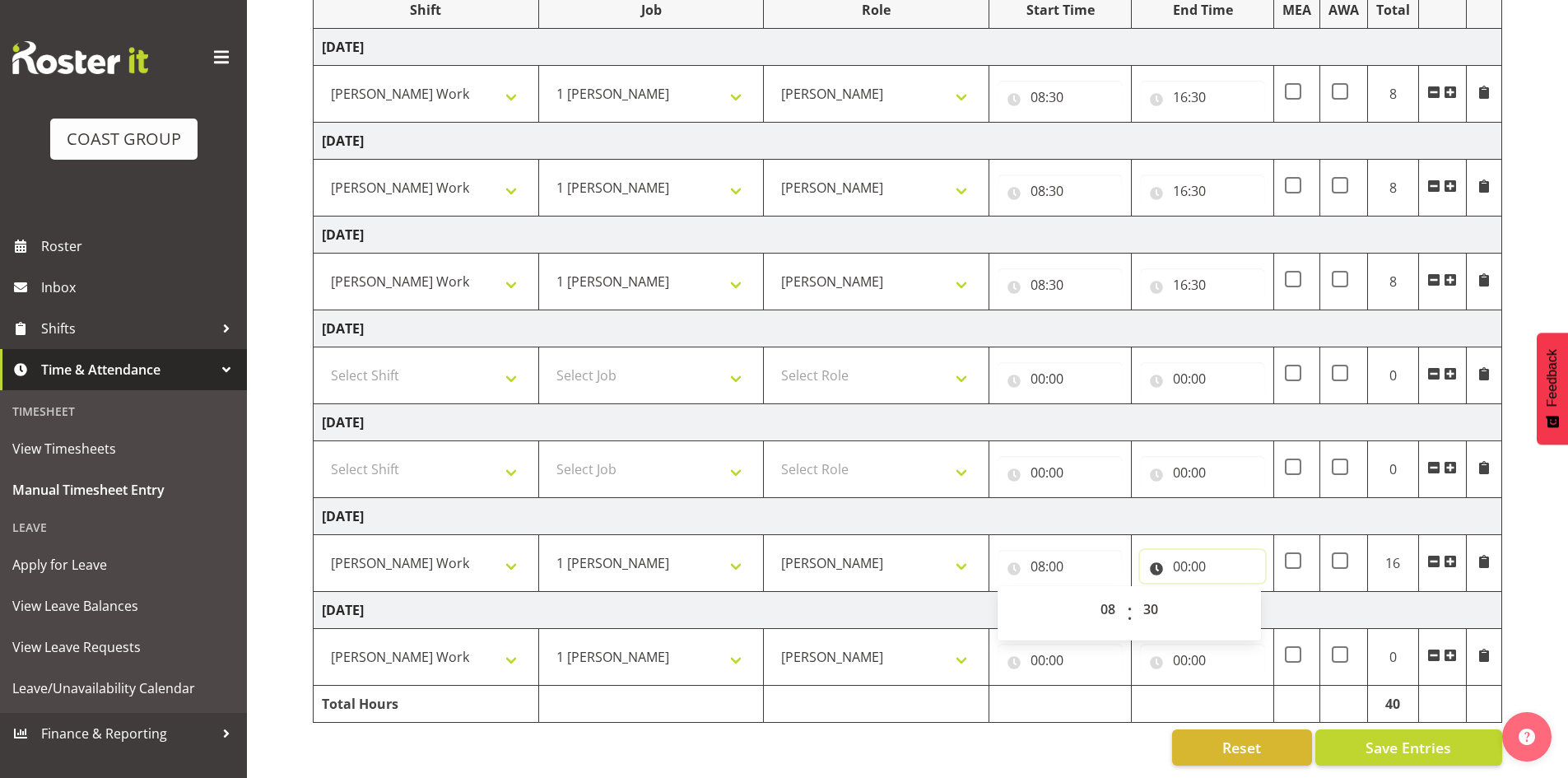
type input "08:30"
drag, startPoint x: 1192, startPoint y: 549, endPoint x: 1199, endPoint y: 568, distance: 20.2
click at [1194, 554] on input "00:00" at bounding box center [1202, 566] width 125 height 33
click at [1242, 595] on select "00 01 02 03 04 05 06 07 08 09 10 11 12 13 14 15 16 17 18 19 20 21 22 23" at bounding box center [1253, 609] width 37 height 33
select select "16"
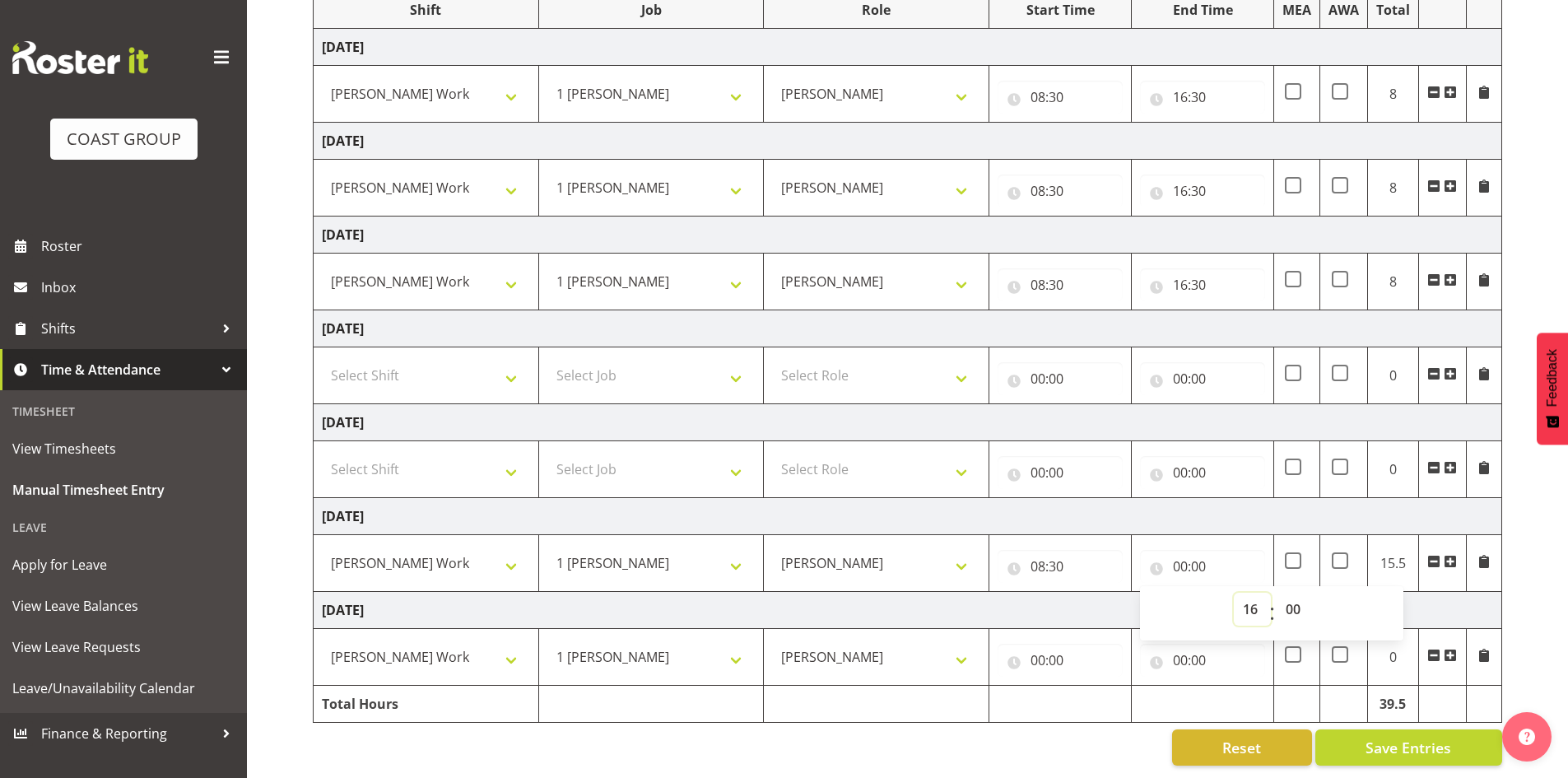
click at [1234, 593] on select "00 01 02 03 04 05 06 07 08 09 10 11 12 13 14 15 16 17 18 19 20 21 22 23" at bounding box center [1253, 609] width 37 height 33
type input "16:00"
click at [1289, 599] on select "00 01 02 03 04 05 06 07 08 09 10 11 12 13 14 15 16 17 18 19 20 21 22 23 24 25 2…" at bounding box center [1295, 609] width 37 height 33
select select "30"
click at [1277, 593] on select "00 01 02 03 04 05 06 07 08 09 10 11 12 13 14 15 16 17 18 19 20 21 22 23 24 25 2…" at bounding box center [1295, 609] width 37 height 33
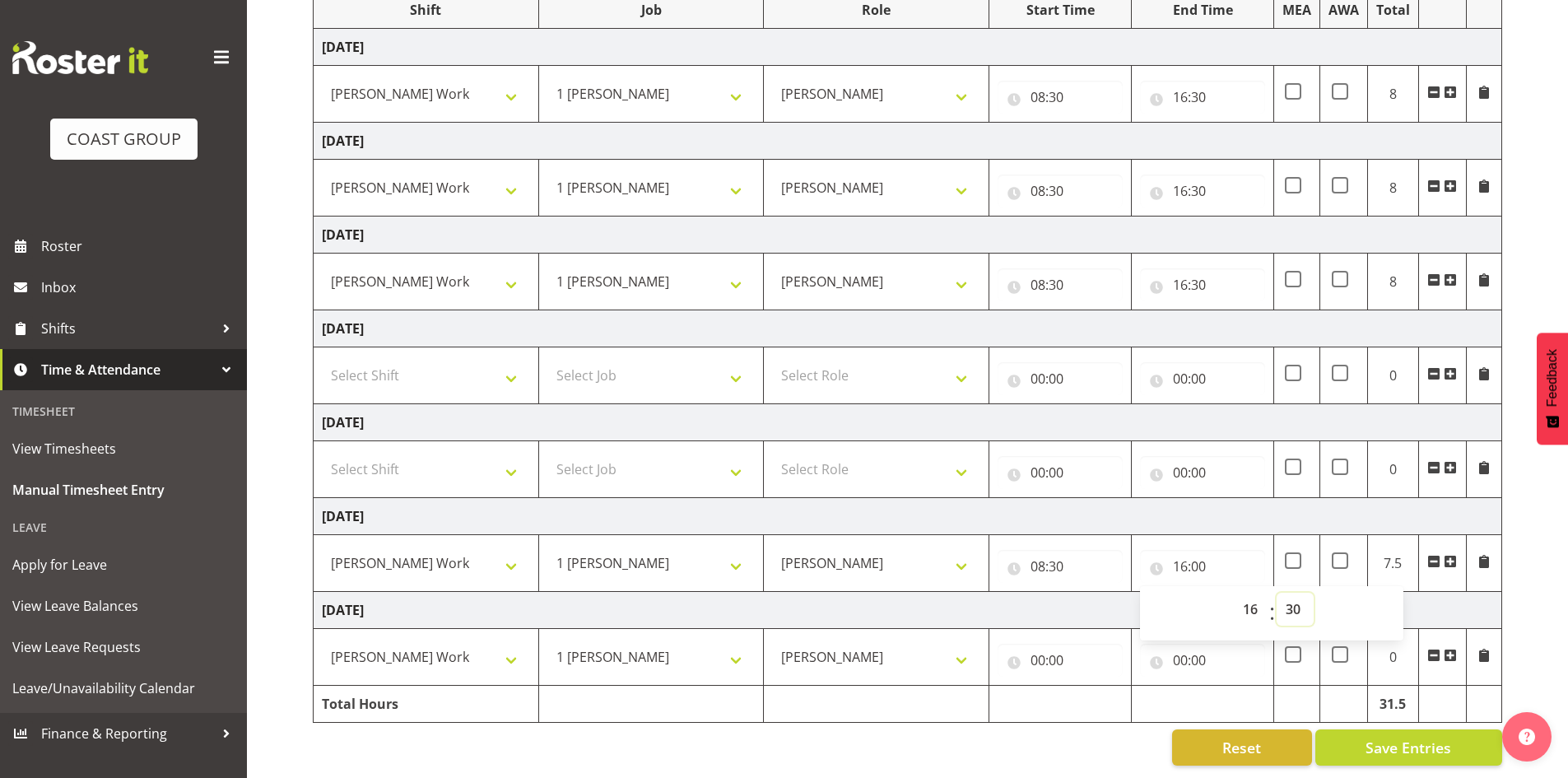
type input "16:30"
click at [1044, 648] on input "00:00" at bounding box center [1060, 660] width 125 height 33
drag, startPoint x: 1099, startPoint y: 690, endPoint x: 1097, endPoint y: 677, distance: 13.2
click at [1099, 689] on select "00 01 02 03 04 05 06 07 08 09 10 11 12 13 14 15 16 17 18 19 20 21 22 23" at bounding box center [1110, 703] width 37 height 33
select select "8"
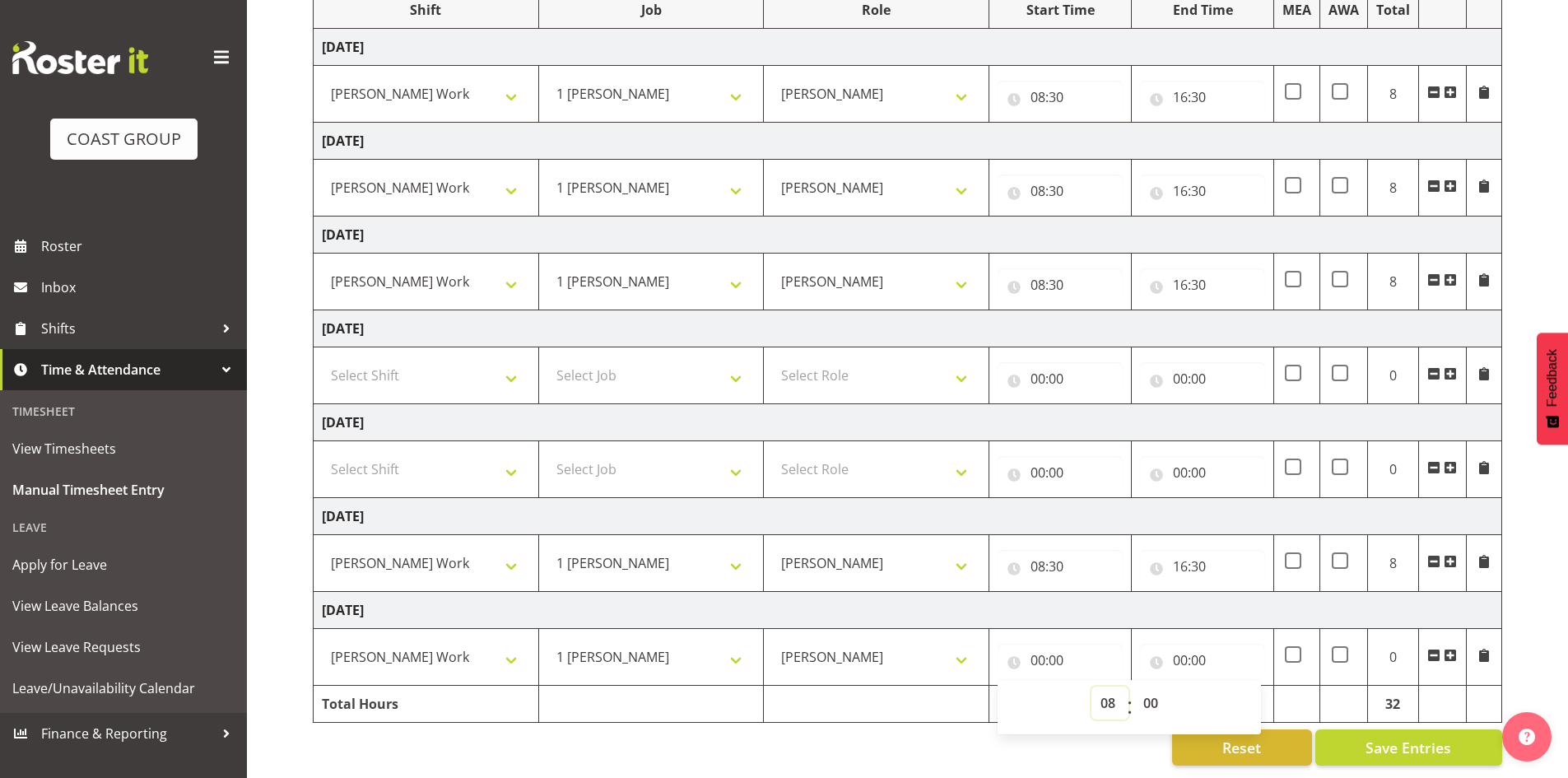
click at [1091, 687] on select "00 01 02 03 04 05 06 07 08 09 10 11 12 13 14 15 16 17 18 19 20 21 22 23" at bounding box center [1110, 703] width 37 height 33
type input "08:00"
drag, startPoint x: 1151, startPoint y: 694, endPoint x: 1160, endPoint y: 674, distance: 21.9
click at [1152, 689] on select "00 01 02 03 04 05 06 07 08 09 10 11 12 13 14 15 16 17 18 19 20 21 22 23 24 25 2…" at bounding box center [1153, 703] width 37 height 33
select select "30"
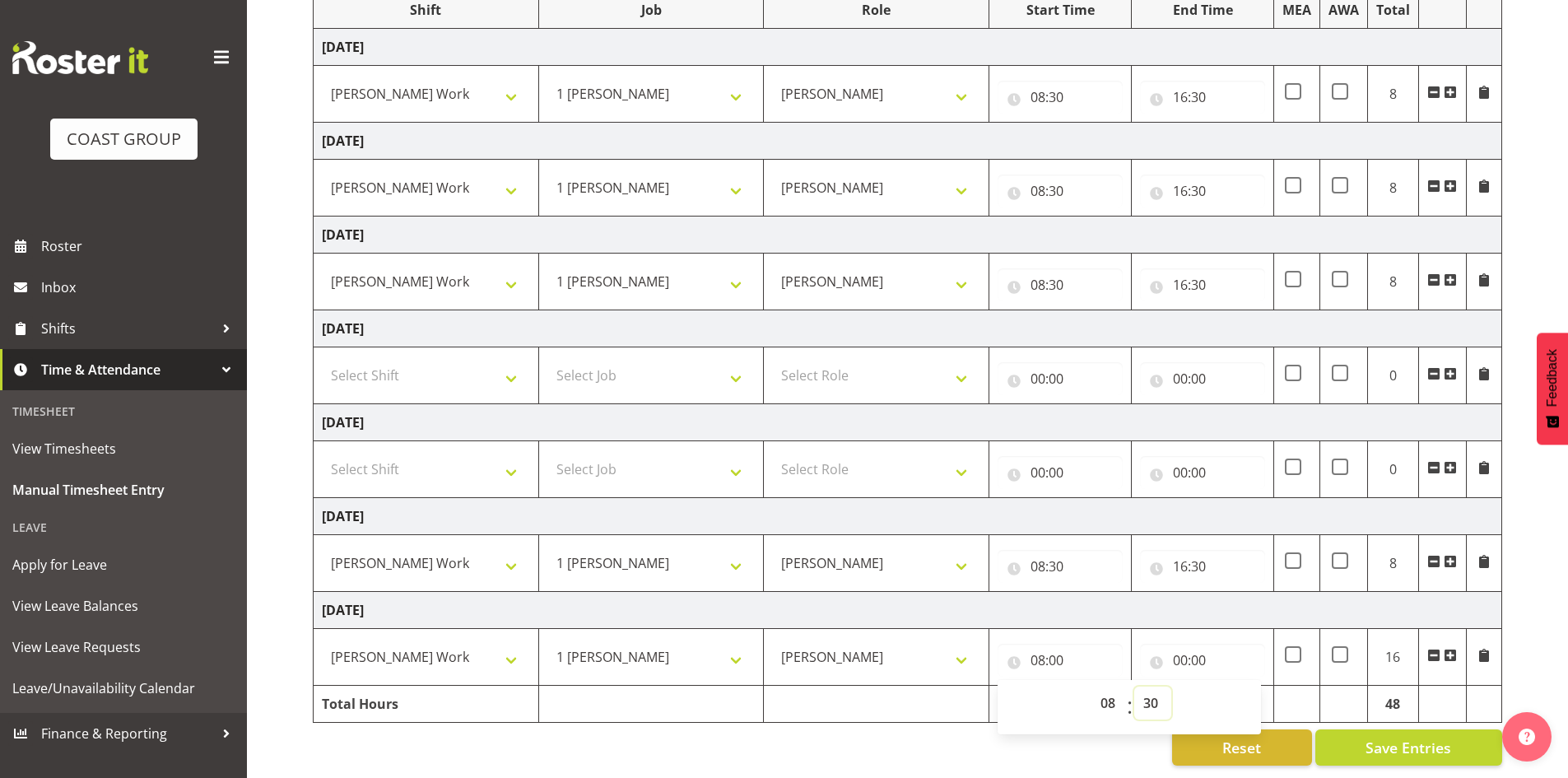
click at [1134, 687] on select "00 01 02 03 04 05 06 07 08 09 10 11 12 13 14 15 16 17 18 19 20 21 22 23 24 25 2…" at bounding box center [1153, 703] width 37 height 33
type input "08:30"
click at [1195, 648] on input "00:00" at bounding box center [1202, 660] width 125 height 33
click at [1251, 689] on select "00 01 02 03 04 05 06 07 08 09 10 11 12 13 14 15 16 17 18 19 20 21 22 23" at bounding box center [1253, 703] width 37 height 33
select select "16"
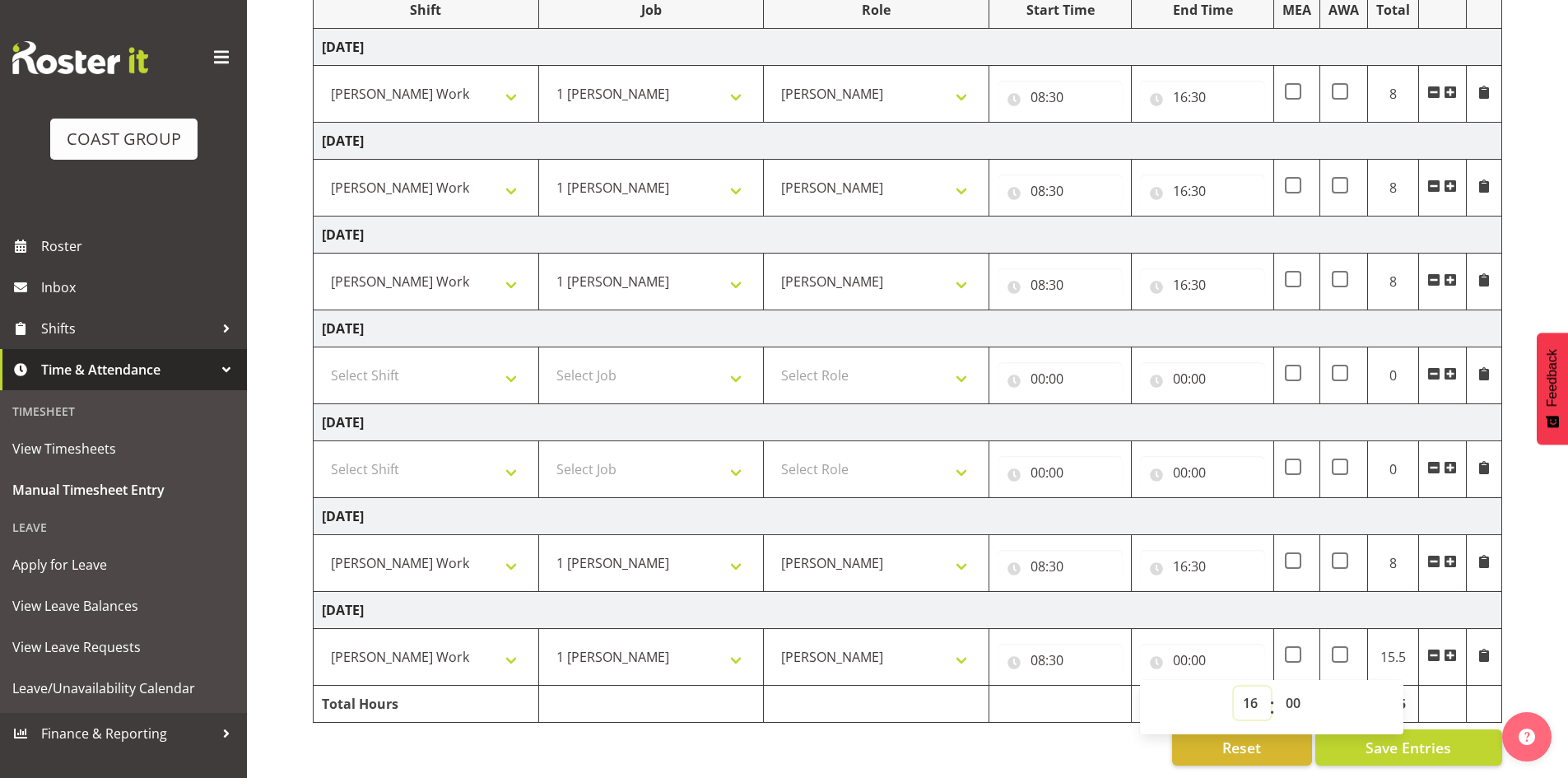
click at [1234, 687] on select "00 01 02 03 04 05 06 07 08 09 10 11 12 13 14 15 16 17 18 19 20 21 22 23" at bounding box center [1253, 703] width 37 height 33
type input "16:00"
click at [1295, 687] on select "00 01 02 03 04 05 06 07 08 09 10 11 12 13 14 15 16 17 18 19 20 21 22 23 24 25 2…" at bounding box center [1295, 703] width 37 height 33
select select "30"
click at [1277, 687] on select "00 01 02 03 04 05 06 07 08 09 10 11 12 13 14 15 16 17 18 19 20 21 22 23 24 25 2…" at bounding box center [1295, 703] width 37 height 33
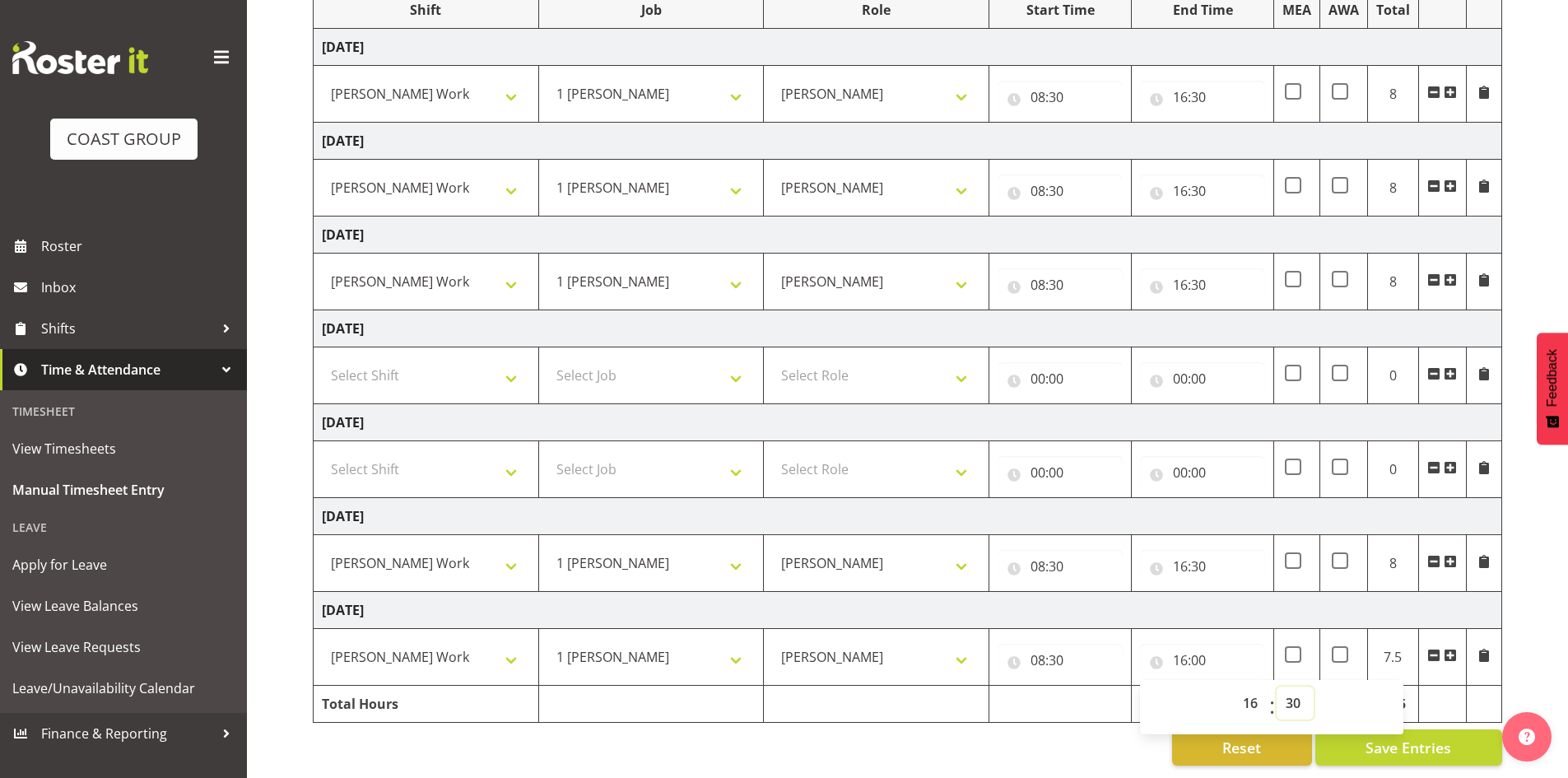
type input "16:30"
click at [1120, 741] on div "Reset Save Entries" at bounding box center [907, 747] width 1190 height 36
click at [1417, 737] on span "Save Entries" at bounding box center [1409, 748] width 86 height 21
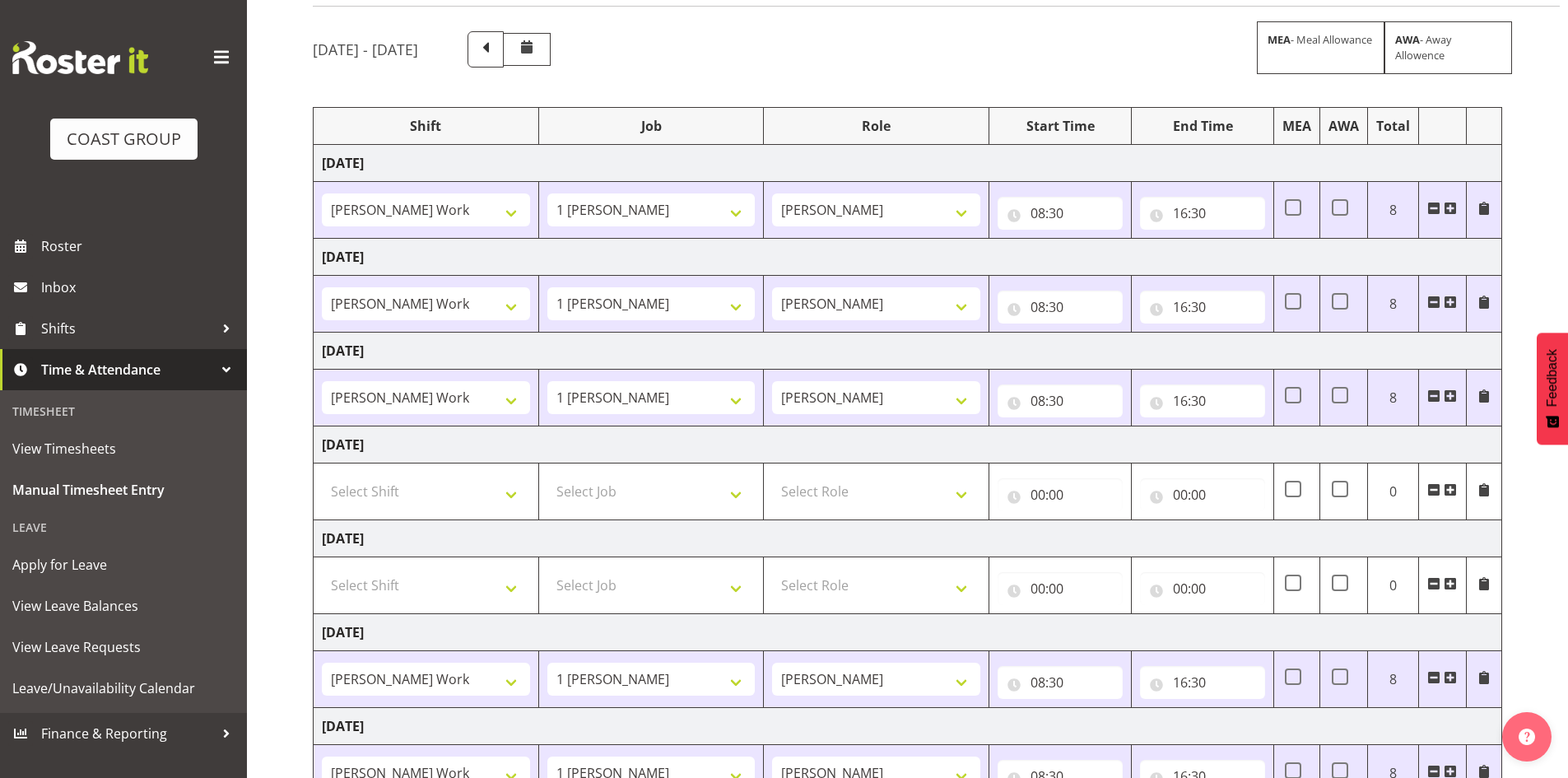
scroll to position [0, 0]
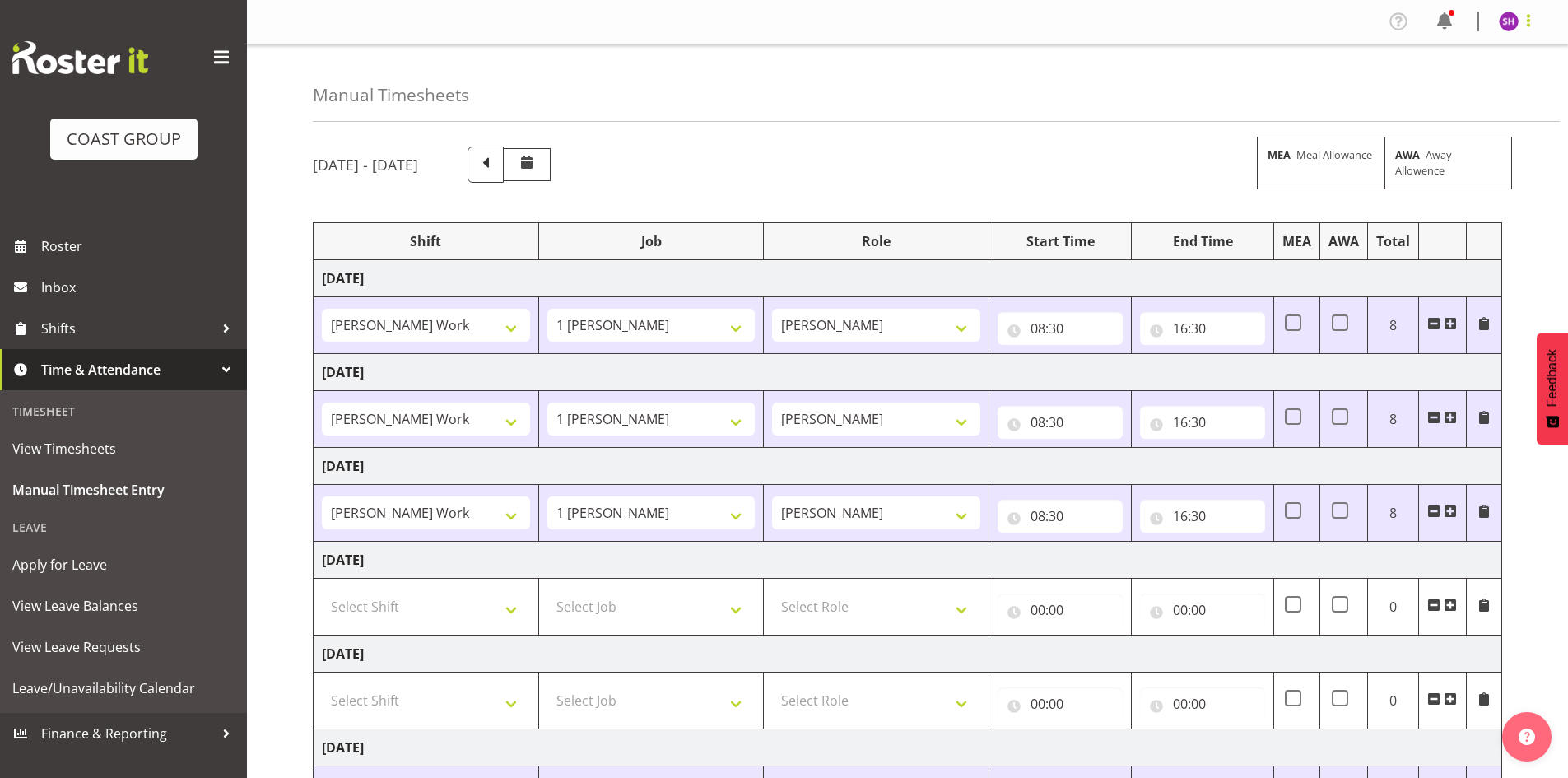
click at [1527, 24] on span at bounding box center [1528, 20] width 19 height 19
drag, startPoint x: 1432, startPoint y: 88, endPoint x: 1431, endPoint y: 74, distance: 14.0
click at [1432, 88] on link "Log Out" at bounding box center [1459, 86] width 158 height 29
